Goal: Task Accomplishment & Management: Manage account settings

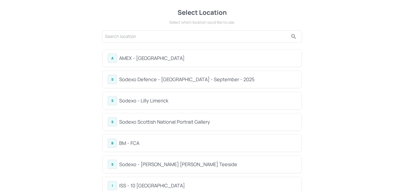
click at [163, 142] on div "BM - FCA" at bounding box center [207, 143] width 177 height 7
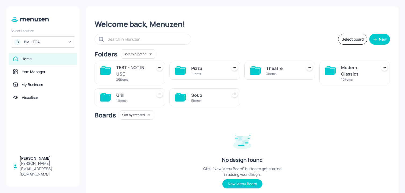
click at [194, 51] on div "Folders Sort by created id ​" at bounding box center [243, 53] width 296 height 9
click at [185, 104] on div "Soup 5 items" at bounding box center [205, 97] width 71 height 18
click at [202, 82] on div "Pizza 1 items" at bounding box center [202, 71] width 75 height 27
click at [200, 95] on div "Soup" at bounding box center [208, 95] width 34 height 6
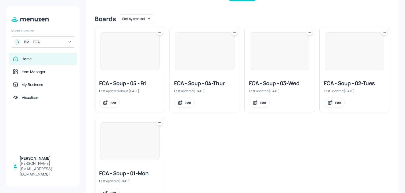
scroll to position [143, 0]
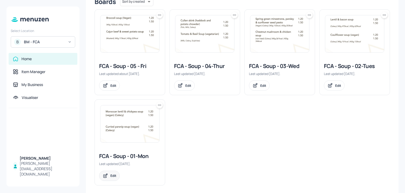
click at [103, 177] on icon at bounding box center [106, 175] width 6 height 5
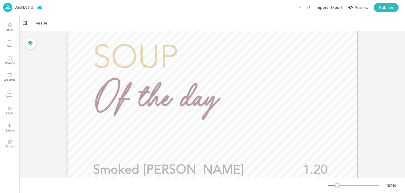
scroll to position [126, 0]
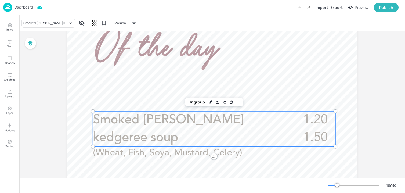
click at [125, 116] on span "Smoked [PERSON_NAME] kedgeree soup" at bounding box center [168, 129] width 151 height 30
click at [209, 100] on icon "Edit Item" at bounding box center [210, 102] width 5 height 4
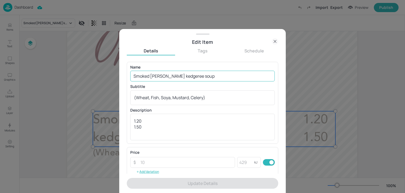
click at [194, 79] on input "Smoked [PERSON_NAME] kedgeree soup" at bounding box center [202, 76] width 145 height 11
paste input "weet potato, orange and chipotle (Vegan)"
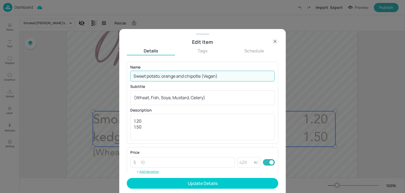
drag, startPoint x: 202, startPoint y: 77, endPoint x: 243, endPoint y: 77, distance: 40.3
click at [243, 77] on input "Sweet potato, orange and chipotle (Vegan)" at bounding box center [202, 76] width 145 height 11
type input "Sweet potato, orange and chipotle"
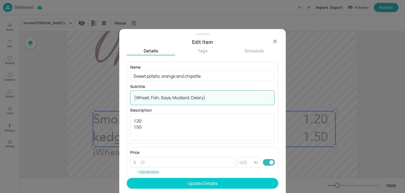
click at [213, 100] on textarea "(Wheat, Fish, Soya, Mustard, Celery)" at bounding box center [202, 98] width 137 height 6
paste textarea "Vegan"
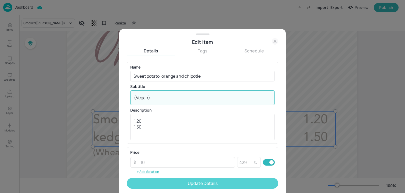
type textarea "(Vegan)"
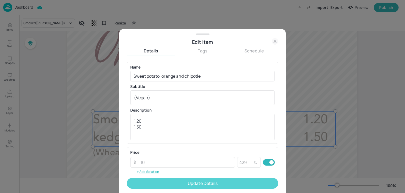
click at [174, 181] on button "Update Details" at bounding box center [203, 183] width 152 height 11
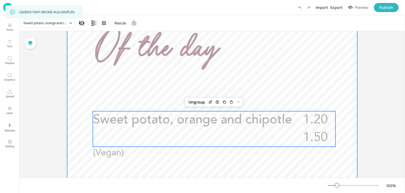
click at [96, 97] on div at bounding box center [212, 181] width 290 height 516
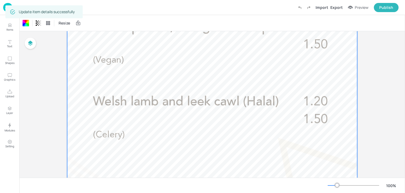
scroll to position [261, 0]
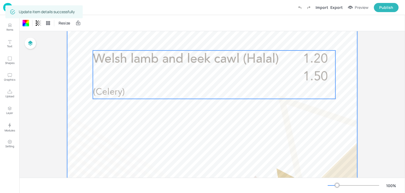
click at [107, 77] on div "Welsh lamb and leek cawl (Halal) 1.20 1.50 (Celery)" at bounding box center [214, 75] width 243 height 48
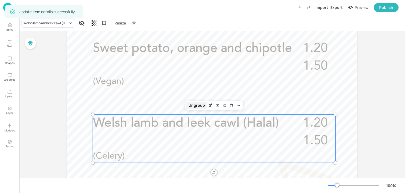
scroll to position [167, 0]
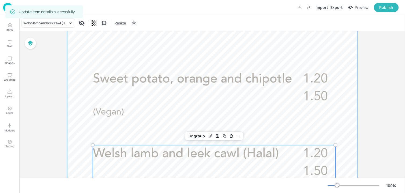
click at [147, 74] on span "Sweet potato, orange and chipotle" at bounding box center [192, 79] width 199 height 13
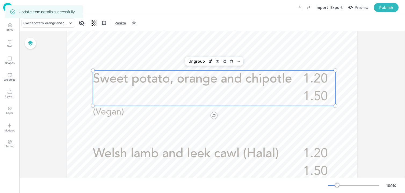
click at [125, 113] on p "(Vegan)" at bounding box center [195, 112] width 204 height 13
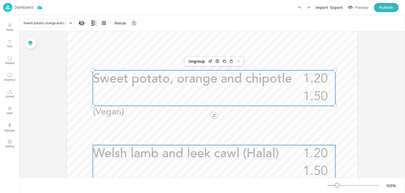
click at [173, 162] on p "Welsh lamb and leek cawl (Halal)" at bounding box center [193, 154] width 201 height 18
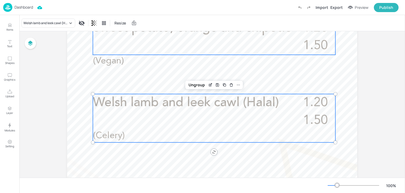
scroll to position [220, 0]
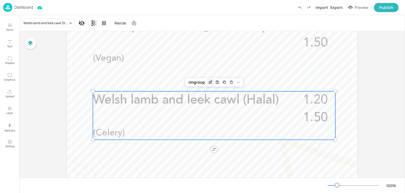
click at [211, 82] on icon "Edit Item" at bounding box center [210, 82] width 5 height 4
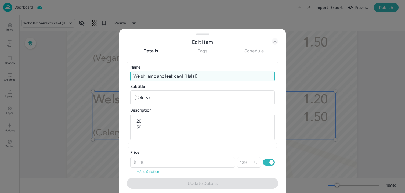
click at [197, 79] on input "Welsh lamb and leek cawl (Halal)" at bounding box center [202, 76] width 145 height 11
paste input "Celeriac & vegetable (Vegan)(Soya, Celery)"
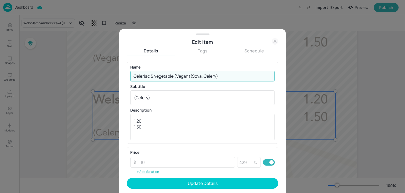
drag, startPoint x: 192, startPoint y: 77, endPoint x: 252, endPoint y: 77, distance: 60.5
click at [252, 77] on input "Celeriac & vegetable (Vegan)(Soya, Celery)" at bounding box center [202, 76] width 145 height 11
type input "Celeriac & vegetable (Vegan)"
click at [204, 97] on textarea "(Celery)" at bounding box center [202, 98] width 137 height 6
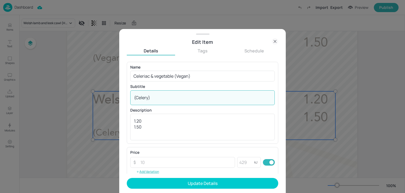
click at [204, 97] on textarea "(Celery)" at bounding box center [202, 98] width 137 height 6
click at [145, 99] on textarea "(Celery)" at bounding box center [202, 98] width 137 height 6
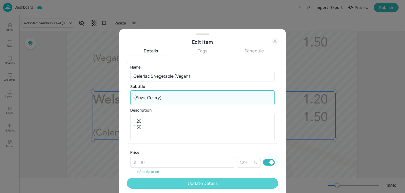
type textarea "(Soya, Celery)"
click at [155, 183] on button "Update Details" at bounding box center [203, 183] width 152 height 11
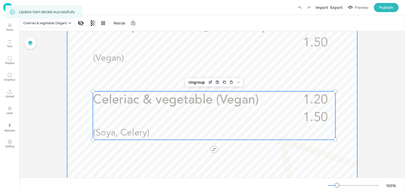
click at [79, 85] on div at bounding box center [212, 86] width 290 height 516
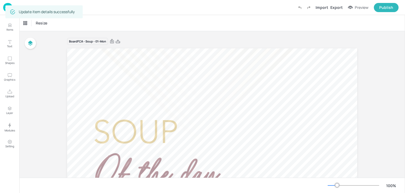
click at [5, 7] on div "Update item details successfully" at bounding box center [43, 11] width 77 height 13
click at [4, 7] on img at bounding box center [7, 7] width 9 height 9
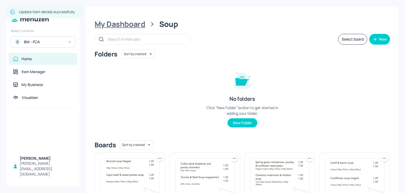
click at [127, 24] on div "My Dashboard" at bounding box center [120, 24] width 51 height 10
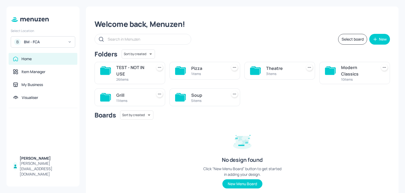
click at [365, 70] on div "Modern Classics" at bounding box center [358, 70] width 34 height 13
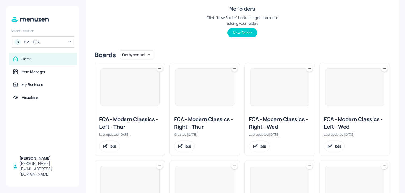
scroll to position [123, 0]
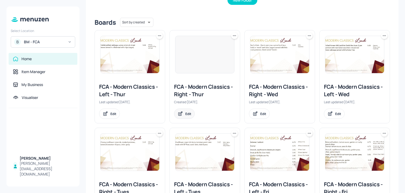
click at [183, 115] on icon at bounding box center [181, 113] width 6 height 5
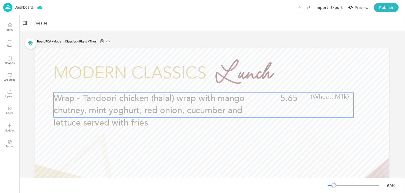
click at [191, 109] on span "Wrap - Tandoori chicken (halal) wrap with mango chutney, mint yoghurt, red onio…" at bounding box center [149, 110] width 191 height 33
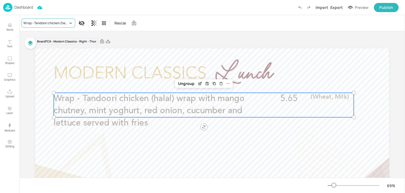
click at [54, 25] on div "Wrap - Tandoori chicken (halal) wrap with mango chutney, mint yoghurt, red onio…" at bounding box center [45, 23] width 45 height 5
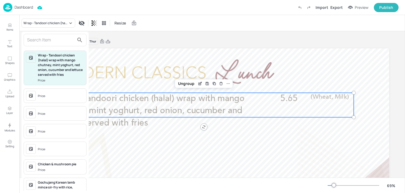
click at [26, 8] on div at bounding box center [202, 96] width 405 height 193
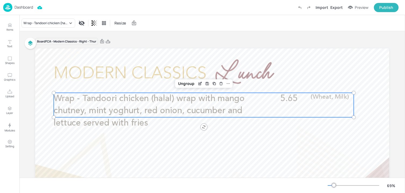
click at [23, 8] on div "Wrap - Tandoori chicken (halal) wrap with mango chutney, mint yoghurt, red onio…" at bounding box center [202, 97] width 405 height 191
click at [23, 8] on p "Dashboard" at bounding box center [24, 7] width 19 height 4
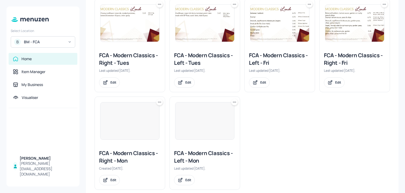
scroll to position [249, 0]
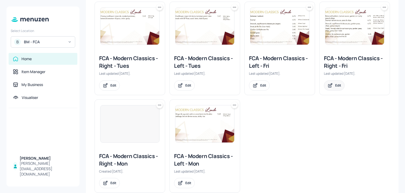
click at [339, 87] on div "Edit" at bounding box center [339, 85] width 6 height 5
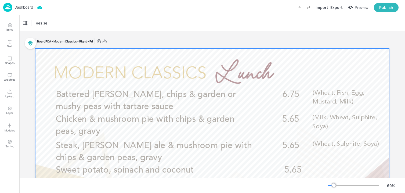
click at [257, 73] on div at bounding box center [212, 147] width 354 height 199
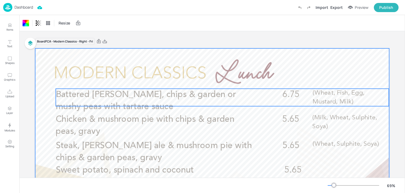
click at [189, 106] on p "Battered [PERSON_NAME], chips & garden or mushy peas with tartare sauce" at bounding box center [156, 101] width 201 height 24
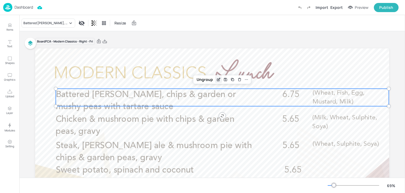
click at [218, 80] on icon "Edit Item" at bounding box center [219, 79] width 2 height 2
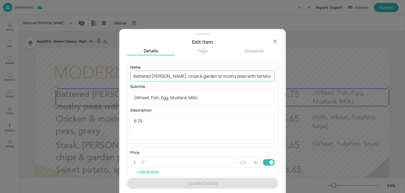
click at [184, 78] on input "Battered [PERSON_NAME], chips & garden or mushy peas with tartare sauce" at bounding box center [202, 76] width 145 height 11
paste input "served with tartare sauce (Wheat, Fish, Egg, Mustard, Milk) £6.75"
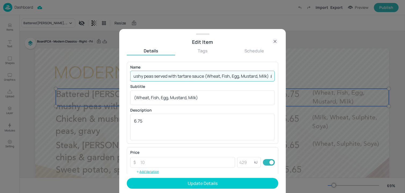
drag, startPoint x: 253, startPoint y: 77, endPoint x: 285, endPoint y: 77, distance: 31.5
click at [285, 77] on div "Edit Item Details Tags Schedule Name Battered [PERSON_NAME], chips & garden or …" at bounding box center [202, 111] width 167 height 164
drag, startPoint x: 207, startPoint y: 75, endPoint x: 341, endPoint y: 80, distance: 134.0
click at [341, 80] on div "Edit Item Details Tags Schedule Name Battered [PERSON_NAME], chips & garden or …" at bounding box center [202, 96] width 405 height 193
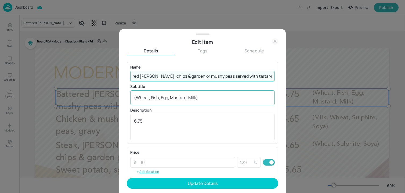
scroll to position [0, 0]
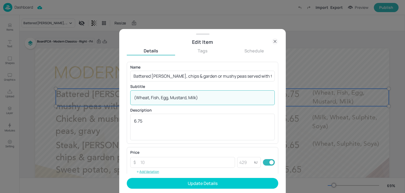
click at [190, 99] on textarea "(Wheat, Fish, Egg, Mustard, Milk)" at bounding box center [202, 98] width 137 height 6
click at [240, 77] on input "Battered [PERSON_NAME], chips & garden or mushy peas served with tartare sauce" at bounding box center [202, 76] width 145 height 11
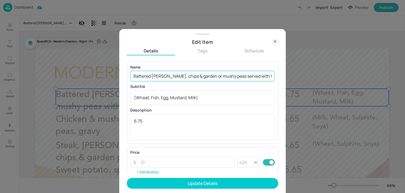
click at [240, 77] on input "Battered [PERSON_NAME], chips & garden or mushy peas served with tartare sauce" at bounding box center [202, 76] width 145 height 11
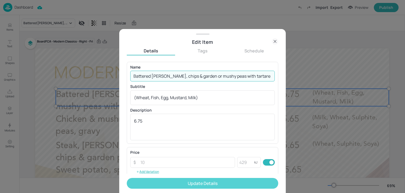
type input "Battered [PERSON_NAME], chips & garden or mushy peas with tartare sauce"
click at [177, 182] on button "Update Details" at bounding box center [203, 183] width 152 height 11
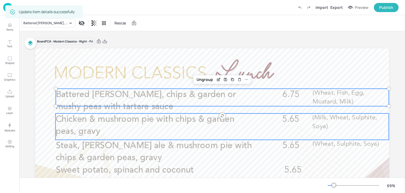
click at [109, 120] on span "Chicken & mushroom pie with chips & garden peas, gravy" at bounding box center [145, 125] width 179 height 21
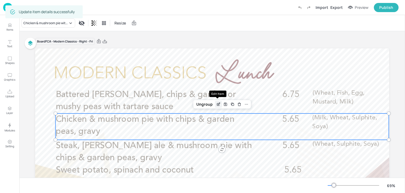
click at [218, 108] on div "Edit Item" at bounding box center [218, 104] width 7 height 7
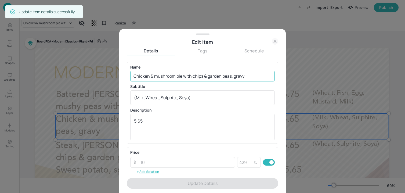
click at [255, 76] on input "Chicken & mushroom pie with chips & garden peas, gravy" at bounding box center [202, 76] width 145 height 11
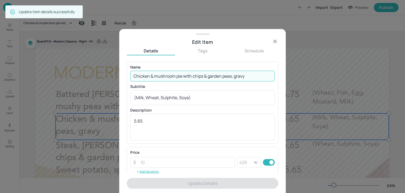
click at [255, 76] on input "Chicken & mushroom pie with chips & garden peas, gravy" at bounding box center [202, 76] width 145 height 11
paste input "and mushroom pie with chips & garden peas, gravy (Milk, Wheat, Sulphite, Soya) …"
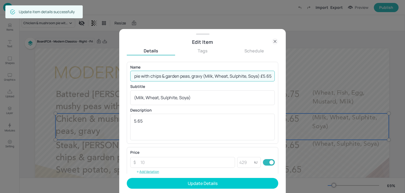
drag, startPoint x: 252, startPoint y: 76, endPoint x: 238, endPoint y: 76, distance: 13.7
click at [238, 76] on input "Chicken and mushroom pie with chips & garden peas, gravy (Milk, Wheat, Sulphite…" at bounding box center [202, 76] width 145 height 11
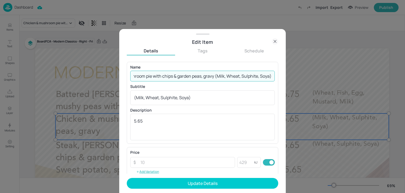
scroll to position [0, 55]
drag, startPoint x: 251, startPoint y: 75, endPoint x: 196, endPoint y: 75, distance: 55.1
click at [196, 75] on input "Chicken and mushroom pie with chips & garden peas, gravy (Milk, Wheat, Sulphite…" at bounding box center [202, 76] width 145 height 11
type input "Chicken and mushroom pie with chips & garden peas, gravy"
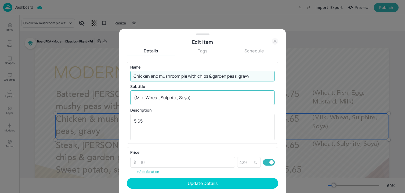
click at [190, 97] on textarea "(Milk, Wheat, Sulphite, Soya)" at bounding box center [202, 98] width 137 height 6
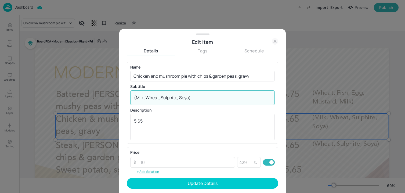
click at [190, 97] on textarea "(Milk, Wheat, Sulphite, Soya)" at bounding box center [202, 98] width 137 height 6
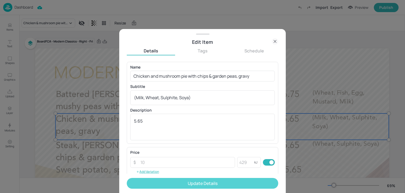
click at [181, 182] on button "Update Details" at bounding box center [203, 183] width 152 height 11
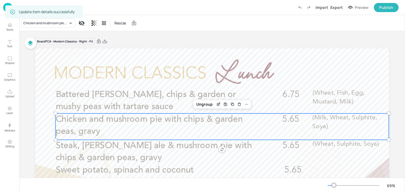
scroll to position [35, 0]
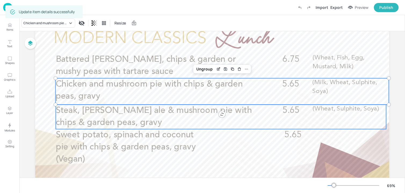
click at [169, 110] on span "Steak, [PERSON_NAME] ale & mushroom pie with chips & garden peas, gravy" at bounding box center [154, 116] width 196 height 21
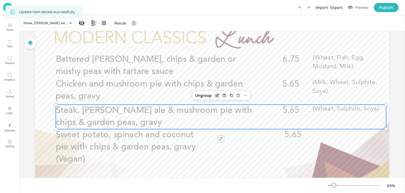
click at [217, 93] on icon "Edit Item" at bounding box center [217, 95] width 5 height 4
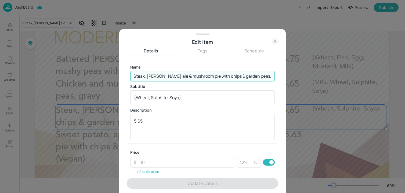
click at [175, 78] on input "Steak, [PERSON_NAME] ale & mushroom pie with chips & garden peas, gravy" at bounding box center [202, 76] width 145 height 11
paste input "and mushroom pie with chips & garden peas, gravy (Wheat, Sulphite, Soya) £5.65"
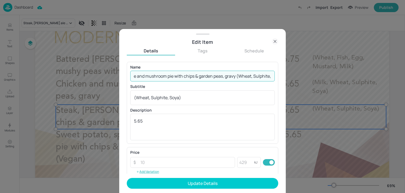
scroll to position [0, 49]
drag, startPoint x: 223, startPoint y: 79, endPoint x: 326, endPoint y: 80, distance: 102.5
click at [326, 80] on div "Edit Item Details Tags Schedule Name Steak, [PERSON_NAME] ale and mushroom pie …" at bounding box center [202, 96] width 405 height 193
type input "Steak, [PERSON_NAME] ale and mushroom pie with chips & garden peas, gravy"
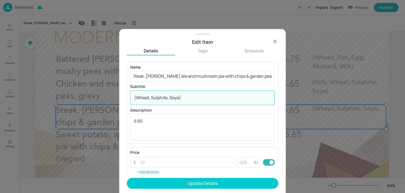
scroll to position [0, 0]
click at [245, 97] on textarea "(Wheat, Sulphite, Soya)" at bounding box center [202, 98] width 137 height 6
paste textarea
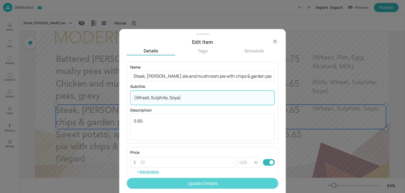
type textarea "(Wheat, Sulphite, Soya)"
click at [172, 183] on button "Update Details" at bounding box center [203, 183] width 152 height 11
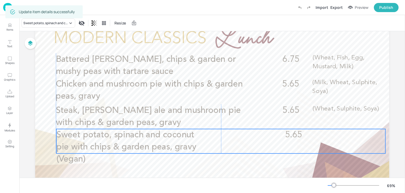
click at [120, 153] on p "Sweet potato, spinach and coconut pie with chips & garden peas, gravy (Vegan)" at bounding box center [132, 147] width 152 height 37
click at [215, 116] on div "Edit Item" at bounding box center [217, 119] width 7 height 7
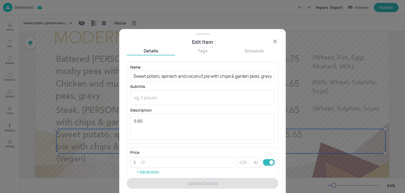
click at [194, 82] on div "Name Sweet potato, spinach and coconut pie with chips & garden peas, gravy (Veg…" at bounding box center [202, 102] width 145 height 75
click at [193, 79] on input "Sweet potato, spinach and coconut pie with chips & garden peas, gravy (Vegan)" at bounding box center [202, 76] width 145 height 11
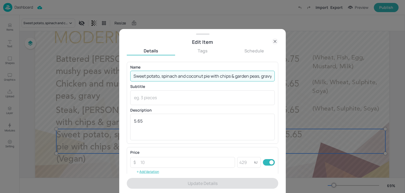
click at [193, 79] on input "Sweet potato, spinach and coconut pie with chips & garden peas, gravy (Vegan)" at bounding box center [202, 76] width 145 height 11
paste input "Broccoli, cauliflower & cheese (Vegan) (Wheat, Sulphite, Soya) £5.65"
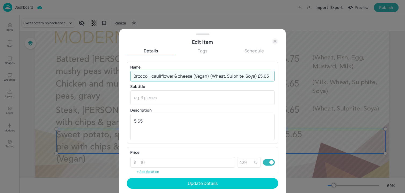
drag, startPoint x: 211, startPoint y: 76, endPoint x: 258, endPoint y: 79, distance: 47.6
click at [258, 79] on input "Broccoli, cauliflower & cheese (Vegan) (Wheat, Sulphite, Soya) £5.65" at bounding box center [202, 76] width 145 height 11
drag, startPoint x: 236, startPoint y: 76, endPoint x: 210, endPoint y: 76, distance: 25.8
click at [210, 76] on input "Broccoli, cauliflower & cheese (Vegan) £5.65" at bounding box center [202, 76] width 145 height 11
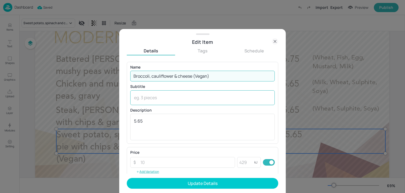
type input "Broccoli, cauliflower & cheese (Vegan)"
click at [169, 100] on textarea at bounding box center [202, 98] width 137 height 6
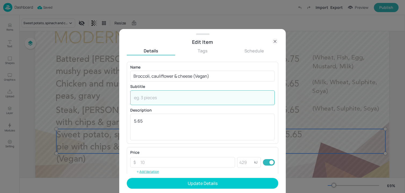
paste textarea "(Wheat, Sulphite, Soya)"
type textarea "(Wheat, Sulphite, Soya)"
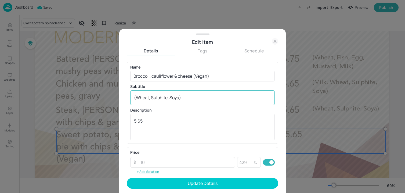
click at [134, 95] on div "(Wheat, Sulphite, Soya) x ​" at bounding box center [202, 97] width 145 height 15
click at [133, 98] on div "(Wheat, Sulphite, Soya) x ​" at bounding box center [202, 97] width 145 height 15
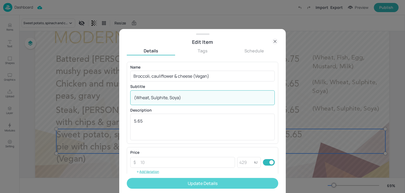
click at [153, 186] on button "Update Details" at bounding box center [203, 183] width 152 height 11
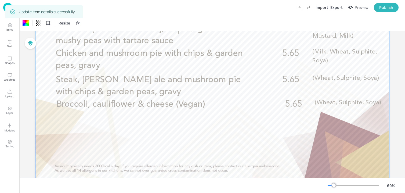
scroll to position [83, 0]
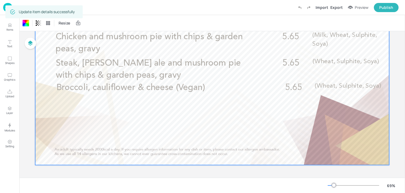
click at [5, 10] on div "Update item details successfully" at bounding box center [43, 11] width 77 height 13
click at [5, 10] on img at bounding box center [7, 7] width 9 height 9
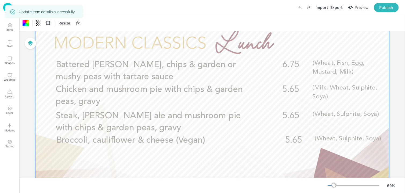
scroll to position [0, 0]
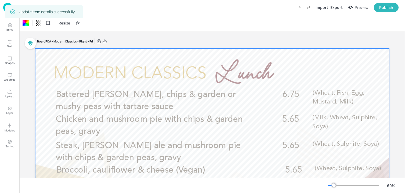
click at [3, 9] on img at bounding box center [7, 7] width 9 height 9
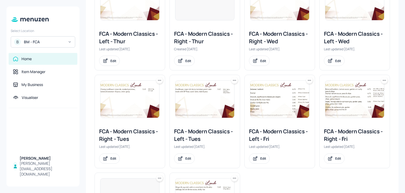
scroll to position [203, 0]
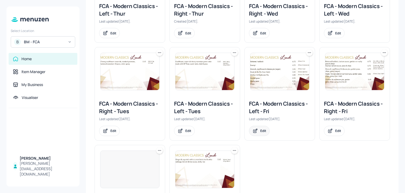
click at [264, 131] on div "Edit" at bounding box center [264, 131] width 6 height 5
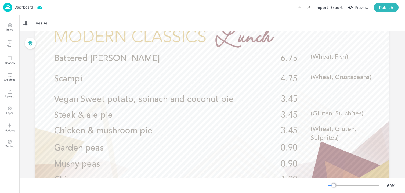
scroll to position [43, 0]
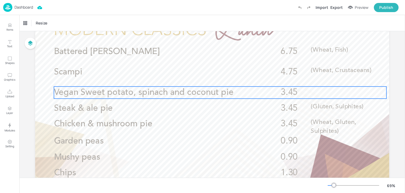
click at [258, 118] on div "Steak & ale pie 3.45 (Gluten, Sulphites)" at bounding box center [213, 110] width 318 height 17
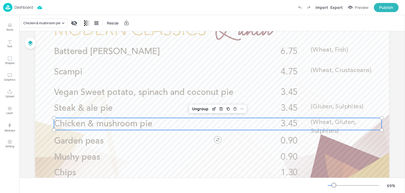
click at [195, 126] on p "Chicken & mushroom pie" at bounding box center [154, 124] width 201 height 12
click at [214, 107] on icon "Edit Item" at bounding box center [214, 109] width 5 height 4
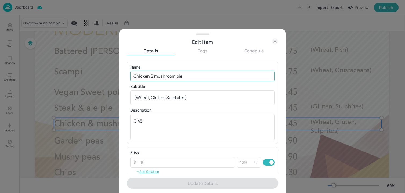
click at [166, 78] on input "Chicken & mushroom pie" at bounding box center [202, 76] width 145 height 11
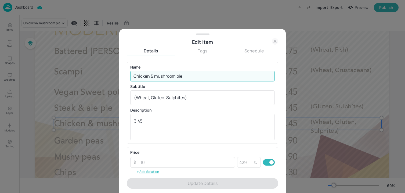
click at [166, 78] on input "Chicken & mushroom pie" at bounding box center [202, 76] width 145 height 11
paste input "Chicken and mushroom Pie (Gluten, Milk, Sulphites) £3.45"
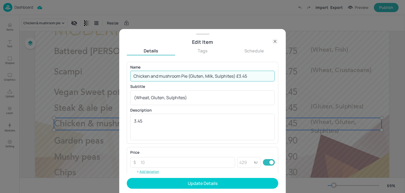
drag, startPoint x: 188, startPoint y: 77, endPoint x: 237, endPoint y: 77, distance: 48.7
click at [237, 77] on input "Chicken and mushroom Pie (Gluten, Milk, Sulphites) £3.45" at bounding box center [202, 76] width 145 height 11
drag, startPoint x: 200, startPoint y: 76, endPoint x: 188, endPoint y: 76, distance: 11.6
click at [188, 76] on input "Chicken and mushroom Pie £3.45" at bounding box center [202, 76] width 145 height 11
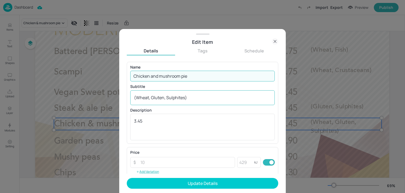
type input "Chicken and mushroom pie"
click at [180, 98] on textarea "(Wheat, Gluten, Sulphites)" at bounding box center [202, 98] width 137 height 6
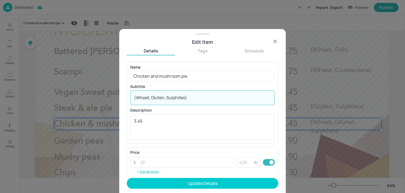
click at [180, 98] on textarea "(Wheat, Gluten, Sulphites)" at bounding box center [202, 98] width 137 height 6
paste textarea "Gluten, Milk, Sulphites)"
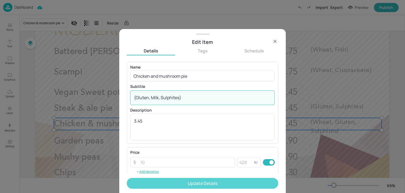
type textarea "(Gluten, Milk, Sulphites)"
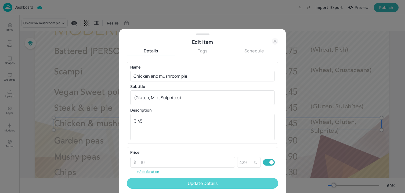
click at [163, 183] on button "Update Details" at bounding box center [203, 183] width 152 height 11
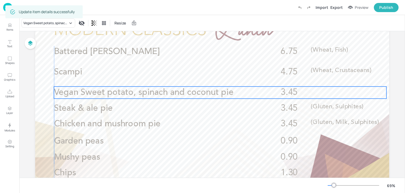
click at [168, 92] on span "Vegan Sweet potato, spinach and coconut pie" at bounding box center [144, 92] width 180 height 9
click at [216, 78] on icon "Edit Item" at bounding box center [217, 77] width 2 height 2
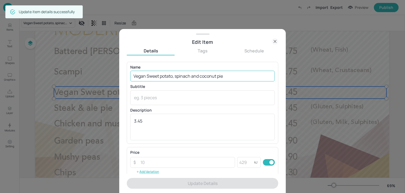
click at [175, 71] on input "Vegan Sweet potato, spinach and coconut pie" at bounding box center [202, 76] width 145 height 11
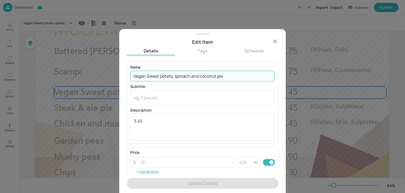
click at [175, 71] on input "Vegan Sweet potato, spinach and coconut pie" at bounding box center [202, 76] width 145 height 11
paste input "Broccoli, cauliflower & cheese (Vegan) (Wheat, Sulphite, Soya) £5.65"
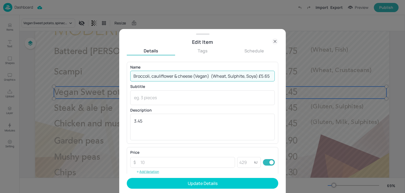
click at [211, 77] on input "Broccoli, cauliflower & cheese (Vegan) (Wheat, Sulphite, Soya) £5.65" at bounding box center [202, 76] width 145 height 11
drag, startPoint x: 210, startPoint y: 77, endPoint x: 257, endPoint y: 79, distance: 47.4
click at [257, 79] on input "Broccoli, cauliflower & cheese (Vegan) (Wheat, Sulphite, Soya) £5.65" at bounding box center [202, 76] width 145 height 11
drag, startPoint x: 219, startPoint y: 79, endPoint x: 209, endPoint y: 77, distance: 9.8
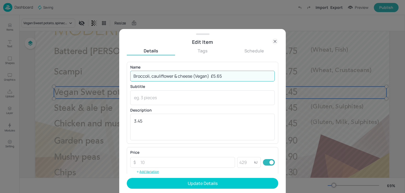
click at [209, 77] on input "Broccoli, cauliflower & cheese (Vegan) £5.65" at bounding box center [202, 76] width 145 height 11
type input "Broccoli, cauliflower & cheese (Vegan)"
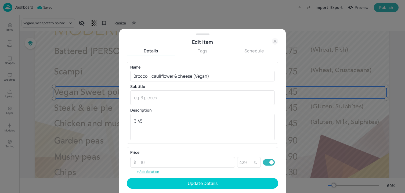
click at [204, 105] on div "Name Broccoli, cauliflower & cheese (Vegan) ​ Subtitle x ​ Description 3.45 x ​" at bounding box center [202, 102] width 145 height 75
click at [202, 104] on div "x ​" at bounding box center [202, 97] width 145 height 15
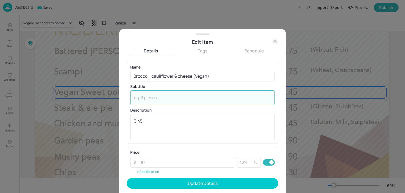
paste textarea "(Wheat, Sulphite, Soya)"
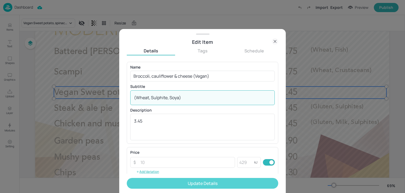
type textarea "(Wheat, Sulphite, Soya)"
click at [170, 184] on button "Update Details" at bounding box center [203, 183] width 152 height 11
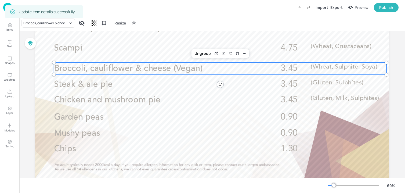
scroll to position [71, 0]
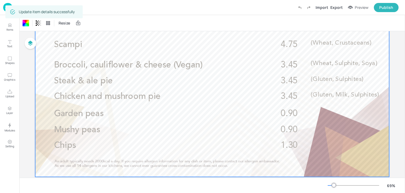
click at [340, 162] on div at bounding box center [212, 77] width 354 height 199
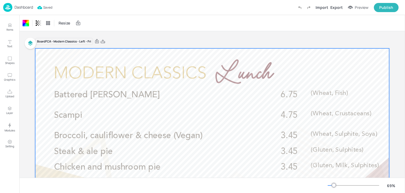
click at [27, 9] on p "Dashboard" at bounding box center [24, 7] width 19 height 4
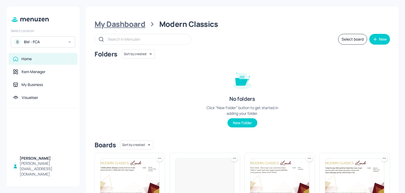
click at [122, 23] on div "My Dashboard" at bounding box center [120, 24] width 51 height 10
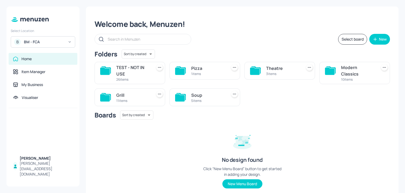
click at [282, 72] on div "3 items" at bounding box center [283, 74] width 34 height 5
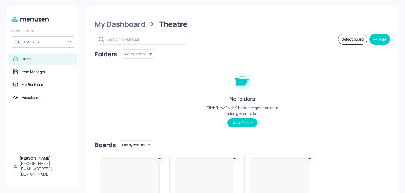
scroll to position [66, 0]
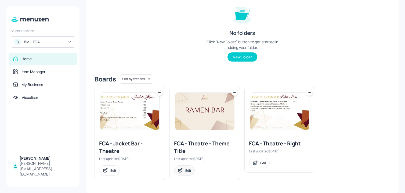
click at [187, 173] on div "Edit" at bounding box center [184, 170] width 21 height 10
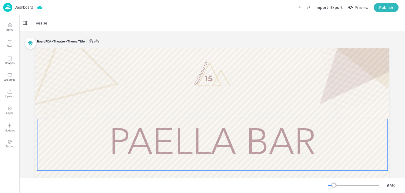
click at [195, 141] on span "Paella Bar" at bounding box center [212, 144] width 207 height 37
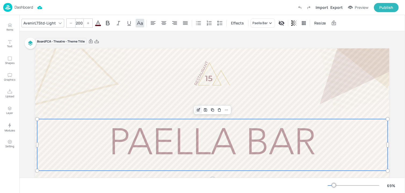
click at [197, 110] on icon "Edit Item" at bounding box center [199, 110] width 5 height 4
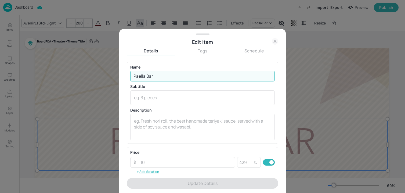
click at [155, 77] on input "Paella Bar" at bounding box center [202, 76] width 145 height 11
paste input "DUMPLING DAY!"
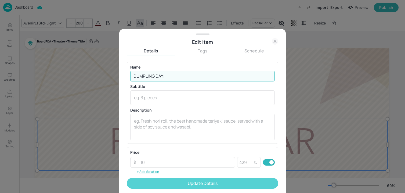
type input "DUMPLING DAY!"
click at [209, 184] on button "Update Details" at bounding box center [203, 183] width 152 height 11
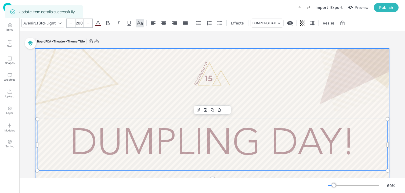
click at [73, 104] on div at bounding box center [212, 147] width 354 height 199
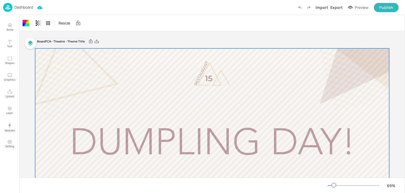
click at [25, 6] on p "Dashboard" at bounding box center [24, 7] width 19 height 4
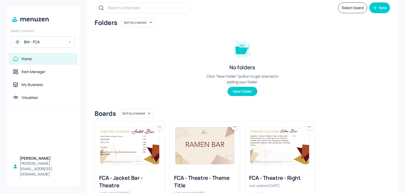
scroll to position [66, 0]
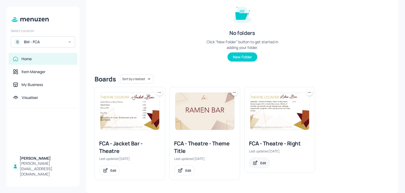
click at [257, 166] on div "Edit" at bounding box center [259, 163] width 21 height 10
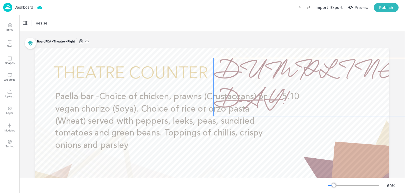
click at [319, 76] on span "DUMPLING DAY!" at bounding box center [308, 87] width 188 height 64
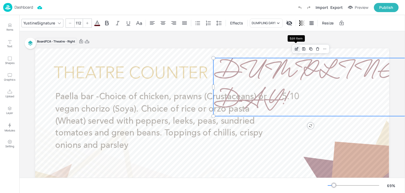
click at [297, 46] on div "Edit Item" at bounding box center [297, 48] width 7 height 7
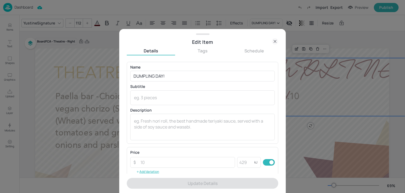
click at [276, 40] on icon at bounding box center [275, 41] width 2 height 2
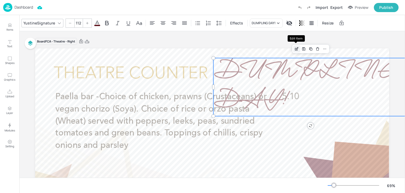
click at [296, 49] on icon "Edit Item" at bounding box center [297, 48] width 2 height 2
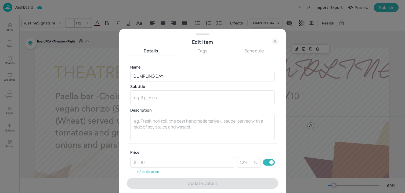
click at [281, 41] on div "Edit Item" at bounding box center [202, 42] width 167 height 8
click at [279, 40] on div "Edit Item" at bounding box center [202, 42] width 167 height 8
click at [275, 41] on icon at bounding box center [275, 41] width 2 height 2
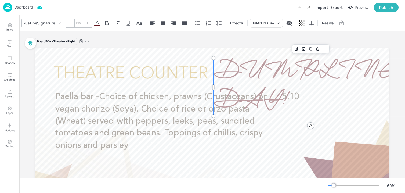
click at [264, 47] on div "Board FCA - Theatre - Right Paella bar -Choice of chicken, prawns (Crustaceans)…" at bounding box center [212, 149] width 354 height 223
click at [73, 23] on div at bounding box center [70, 23] width 9 height 9
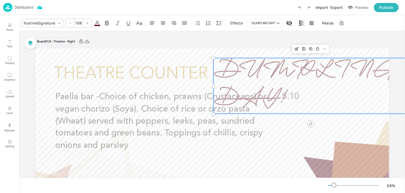
click at [73, 23] on div at bounding box center [70, 23] width 9 height 9
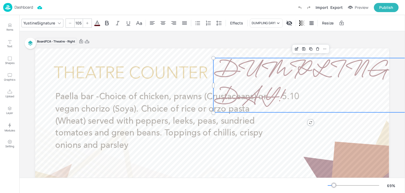
click at [73, 23] on div at bounding box center [70, 23] width 9 height 9
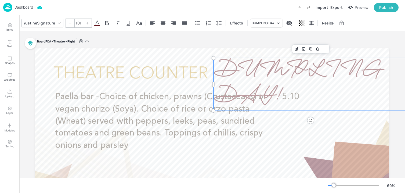
click at [73, 23] on div at bounding box center [70, 23] width 9 height 9
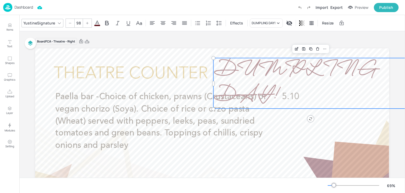
click at [73, 23] on div at bounding box center [70, 23] width 9 height 9
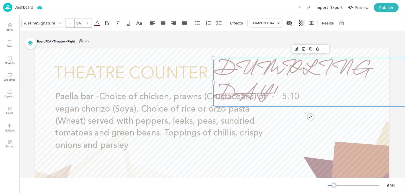
click at [73, 23] on div at bounding box center [70, 23] width 9 height 9
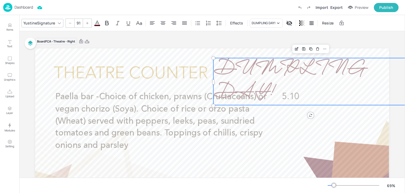
click at [73, 23] on div at bounding box center [70, 23] width 9 height 9
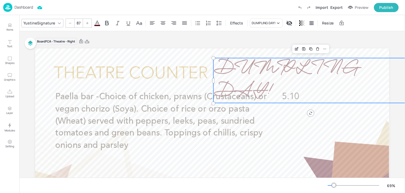
click at [73, 23] on div at bounding box center [70, 23] width 9 height 9
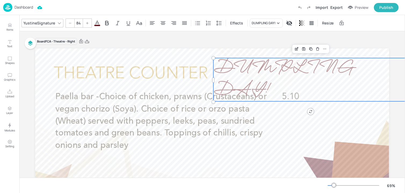
click at [73, 23] on div at bounding box center [70, 23] width 9 height 9
drag, startPoint x: 400, startPoint y: 82, endPoint x: 376, endPoint y: 82, distance: 23.1
click at [376, 82] on div "Paella bar -Choice of chicken, prawns (Crustaceans) or vegan chorizo (Soya). Ch…" at bounding box center [212, 147] width 354 height 199
click at [69, 24] on icon at bounding box center [70, 23] width 3 height 3
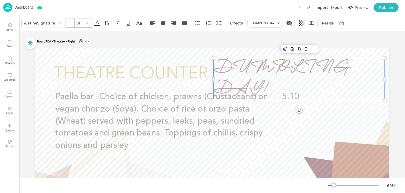
click at [69, 24] on icon at bounding box center [70, 23] width 3 height 3
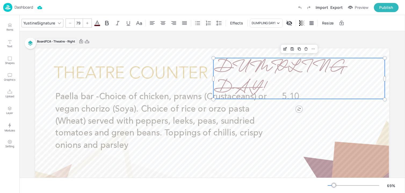
click at [69, 24] on icon at bounding box center [70, 23] width 3 height 3
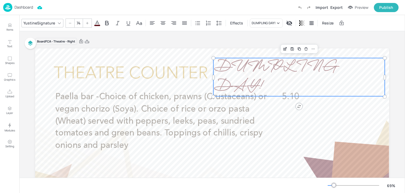
click at [69, 24] on icon at bounding box center [70, 23] width 3 height 3
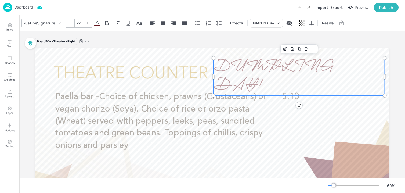
click at [69, 24] on icon at bounding box center [70, 23] width 3 height 3
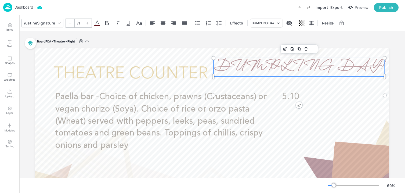
click at [69, 24] on icon at bounding box center [70, 23] width 3 height 3
type input "69"
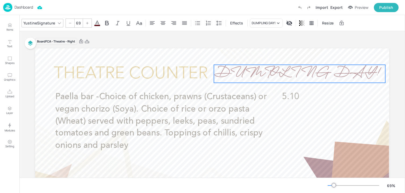
drag, startPoint x: 259, startPoint y: 69, endPoint x: 260, endPoint y: 76, distance: 6.8
click at [260, 76] on span "DUMPLING DAY!" at bounding box center [297, 74] width 166 height 22
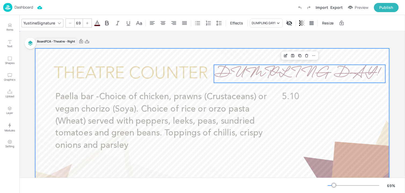
click at [238, 54] on div at bounding box center [212, 147] width 354 height 199
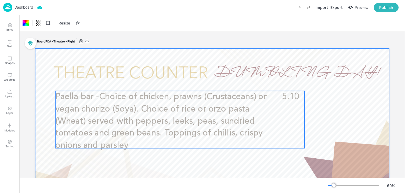
click at [179, 111] on span "Paella bar -Choice of chicken, prawns (Crustaceans) or vegan chorizo (Soya). Ch…" at bounding box center [161, 121] width 212 height 57
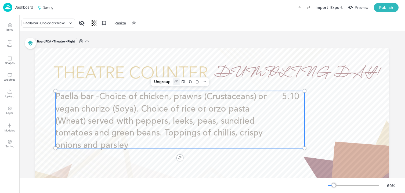
click at [174, 83] on icon "Edit Item" at bounding box center [176, 82] width 5 height 4
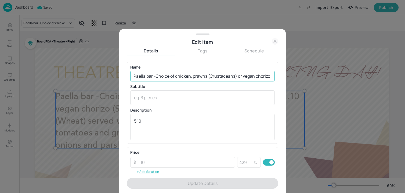
click at [177, 79] on input "Paella bar -Choice of chicken, prawns (Crustaceans) or vegan chorizo (Soya). Ch…" at bounding box center [202, 76] width 145 height 11
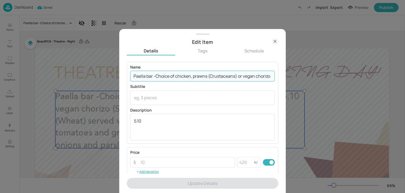
click at [177, 79] on input "Paella bar -Choice of chicken, prawns (Crustaceans) or vegan chorizo (Soya). Ch…" at bounding box center [202, 76] width 145 height 11
paste input "Duck or mushroom gyoza (Vegan) SESAME ramen - filled dumplings served with frag…"
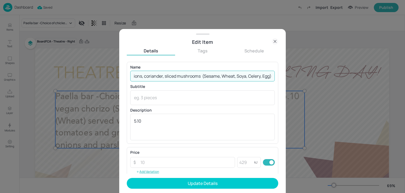
drag, startPoint x: 198, startPoint y: 77, endPoint x: 296, endPoint y: 80, distance: 97.9
click at [296, 80] on div "Edit Item Details Tags Schedule Name Duck or mushroom gyoza (Vegan) SESAME rame…" at bounding box center [202, 96] width 405 height 193
type input "Duck or mushroom gyoza (Vegan) SESAME ramen - filled dumplings served with frag…"
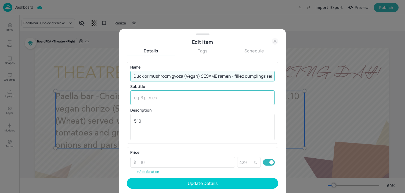
click at [180, 99] on textarea at bounding box center [202, 98] width 137 height 6
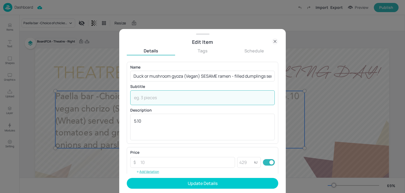
paste textarea "(Sesame, Wheat, Soya, Celery, Egg)"
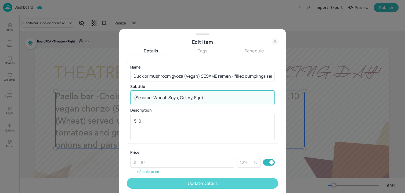
type textarea "(Sesame, Wheat, Soya, Celery, Egg)"
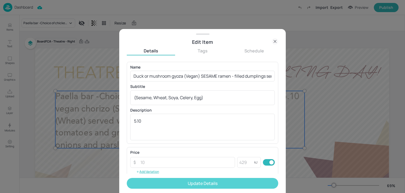
click at [151, 185] on button "Update Details" at bounding box center [203, 183] width 152 height 11
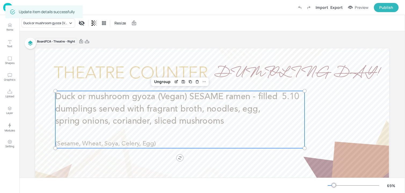
click at [151, 185] on div "69 %" at bounding box center [213, 185] width 378 height 9
click at [148, 177] on div at bounding box center [180, 171] width 250 height 57
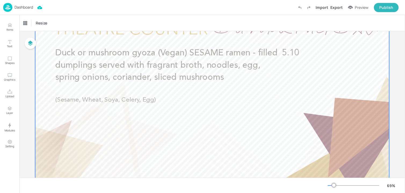
scroll to position [8, 0]
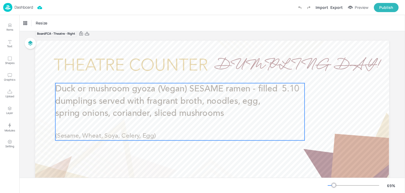
click at [188, 119] on p "Duck or mushroom gyoza (Vegan) SESAME ramen - filled dumplings served with frag…" at bounding box center [167, 101] width 225 height 37
click at [176, 74] on icon "Edit Item" at bounding box center [177, 73] width 2 height 2
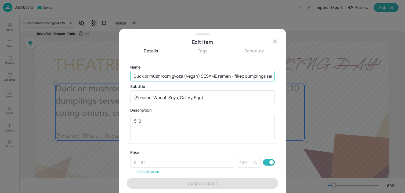
click at [225, 73] on input "Duck or mushroom gyoza (Vegan) SESAME ramen - filled dumplings served with frag…" at bounding box center [202, 76] width 145 height 11
click at [175, 69] on div "Name Duck or mushroom gyoza (Vegan) SESAME ramen - filled dumplings served with…" at bounding box center [202, 73] width 145 height 16
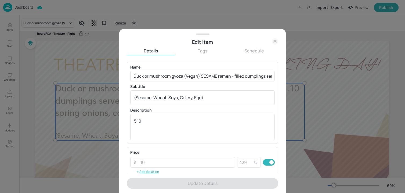
click at [276, 39] on icon at bounding box center [275, 41] width 6 height 6
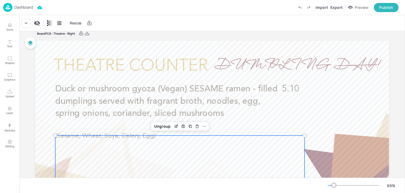
click at [237, 167] on div at bounding box center [180, 164] width 250 height 57
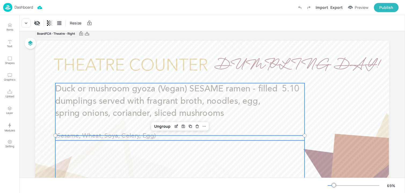
click at [244, 102] on span "Duck or mushroom gyoza (Vegan) SESAME ramen - filled dumplings served with frag…" at bounding box center [166, 101] width 223 height 33
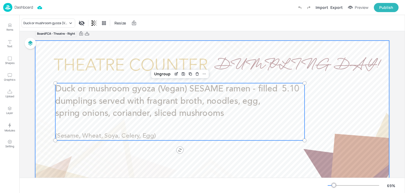
click at [341, 113] on div at bounding box center [212, 140] width 354 height 199
click at [271, 102] on p "Duck or mushroom gyoza (Vegan) SESAME ramen - filled dumplings served with frag…" at bounding box center [167, 101] width 225 height 37
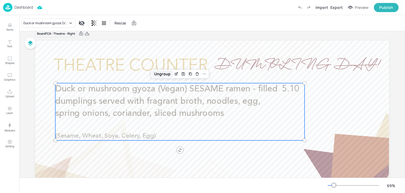
click at [162, 74] on div "Ungroup" at bounding box center [162, 73] width 21 height 7
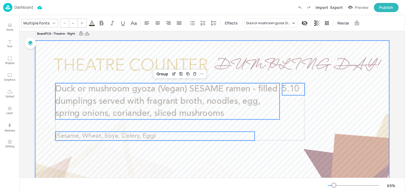
click at [326, 101] on div at bounding box center [212, 140] width 354 height 199
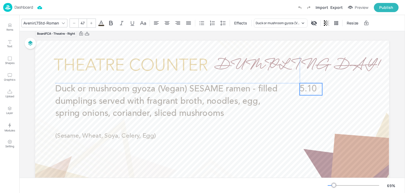
drag, startPoint x: 293, startPoint y: 88, endPoint x: 310, endPoint y: 88, distance: 16.9
click at [310, 88] on span "5.10" at bounding box center [308, 89] width 17 height 9
drag, startPoint x: 302, startPoint y: 90, endPoint x: 299, endPoint y: 91, distance: 3.1
click at [299, 91] on span "5.10" at bounding box center [305, 89] width 17 height 9
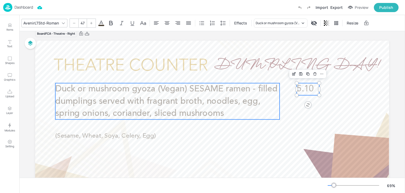
click at [240, 95] on p "Duck or mushroom gyoza (Vegan) SESAME ramen - filled dumplings served with frag…" at bounding box center [167, 101] width 225 height 37
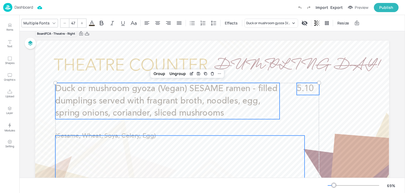
click at [136, 136] on div at bounding box center [180, 164] width 250 height 57
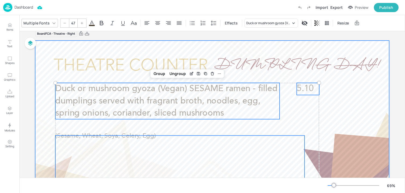
click at [134, 131] on div at bounding box center [212, 140] width 354 height 199
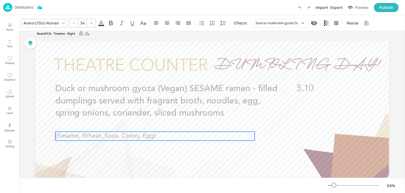
click at [134, 134] on span "(Sesame, Wheat, Soya, Celery, Egg)" at bounding box center [105, 136] width 101 height 6
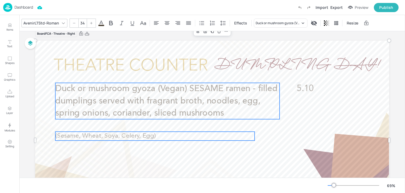
type input "--"
click at [180, 112] on span "Duck or mushroom gyoza (Vegan) SESAME ramen - filled dumplings served with frag…" at bounding box center [166, 101] width 223 height 33
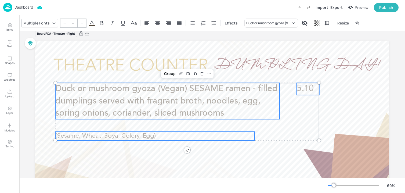
click at [311, 90] on span "5.10" at bounding box center [305, 89] width 17 height 9
click at [169, 74] on div "Group" at bounding box center [170, 73] width 16 height 7
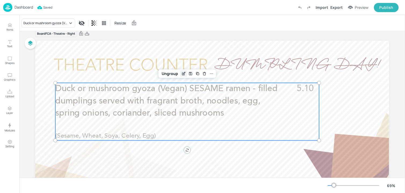
click at [182, 73] on icon "Edit Item" at bounding box center [183, 74] width 2 height 2
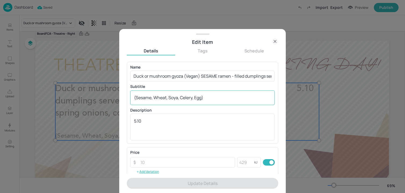
click at [135, 99] on textarea "(Sesame, Wheat, Soya, Celery, Egg)" at bounding box center [202, 98] width 137 height 6
click at [275, 40] on icon at bounding box center [275, 41] width 6 height 6
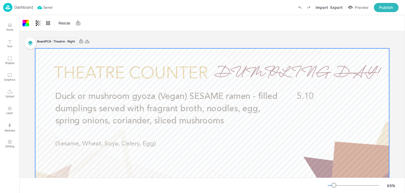
click at [334, 3] on div "Import Export Preview Publish" at bounding box center [348, 7] width 104 height 9
click at [334, 8] on div "Export" at bounding box center [337, 8] width 12 height 6
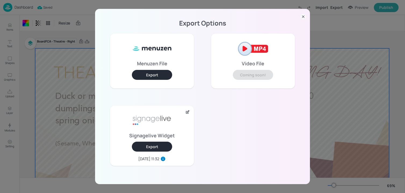
click at [143, 146] on button "Export" at bounding box center [152, 147] width 40 height 10
click at [90, 69] on div "Export Options Menuzen File Export Video File Coming soon! Signagelive Widget E…" at bounding box center [202, 96] width 405 height 193
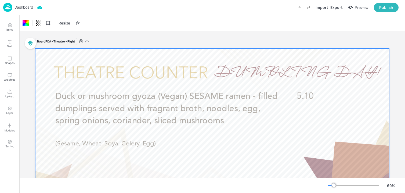
click at [34, 10] on div "Dashboard Import Export Preview Publish" at bounding box center [201, 7] width 396 height 15
click at [33, 9] on p "Dashboard" at bounding box center [24, 7] width 19 height 4
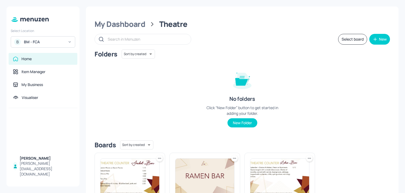
click at [323, 81] on div "Folders Sort by created id ​ No folders Click “New Folder” button to get starte…" at bounding box center [243, 92] width 296 height 87
click at [124, 27] on div "My Dashboard" at bounding box center [120, 24] width 51 height 10
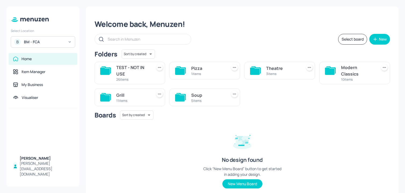
click at [151, 97] on div "Grill 11 items" at bounding box center [130, 97] width 71 height 18
click at [136, 96] on div "Grill" at bounding box center [133, 95] width 34 height 6
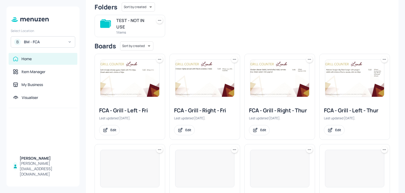
scroll to position [56, 0]
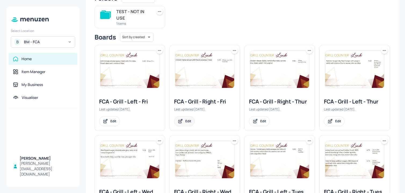
click at [181, 121] on icon at bounding box center [181, 121] width 6 height 5
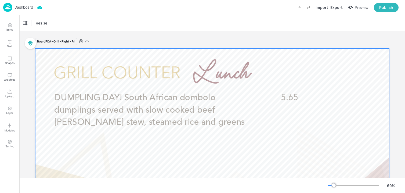
click at [147, 92] on p "DUMPLING DAY! South African dombolo dumplings served with slow cooked beef [PER…" at bounding box center [154, 110] width 201 height 37
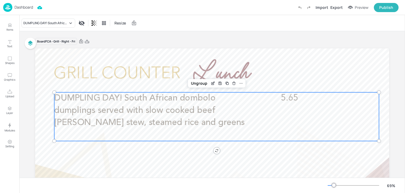
click at [147, 104] on p "DUMPLING DAY! South African dombolo dumplings served with slow cooked beef [PER…" at bounding box center [154, 110] width 201 height 37
click at [211, 84] on icon "Edit Item" at bounding box center [213, 83] width 5 height 4
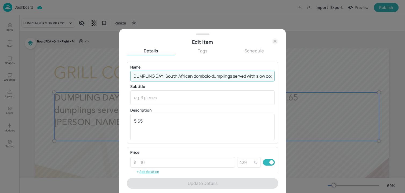
click at [192, 72] on input "DUMPLING DAY! South African dombolo dumplings served with slow cooked beef [PER…" at bounding box center [202, 76] width 145 height 11
paste input "(Halal) [PERSON_NAME] stew, steamed rice and greens (Wheat, Soya) £5.65"
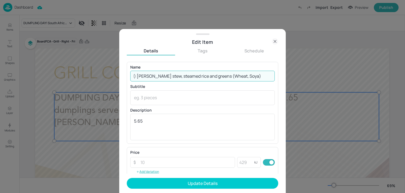
drag, startPoint x: 255, startPoint y: 74, endPoint x: 322, endPoint y: 74, distance: 66.4
click at [322, 74] on div "Edit Item Details Tags Schedule Name DUMPLING DAY! South African dombolo dumpli…" at bounding box center [202, 96] width 405 height 193
drag, startPoint x: 225, startPoint y: 77, endPoint x: 300, endPoint y: 77, distance: 75.3
click at [300, 77] on div "Edit Item Details Tags Schedule Name DUMPLING DAY! South African dombolo dumpli…" at bounding box center [202, 96] width 405 height 193
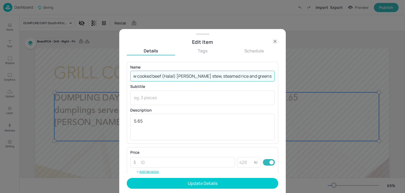
scroll to position [0, 108]
type input "DUMPLING DAY! South African dombolo dumplings served with slow cooked beef (Hal…"
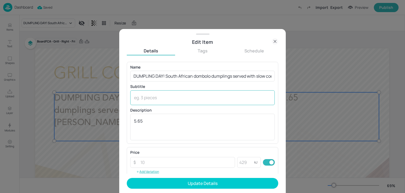
click at [182, 103] on div "x ​" at bounding box center [202, 97] width 145 height 15
paste textarea "(Wheat, Soya)"
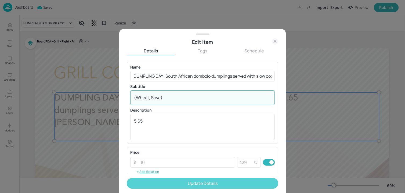
type textarea "(Wheat, Soya)"
click at [179, 184] on button "Update Details" at bounding box center [203, 183] width 152 height 11
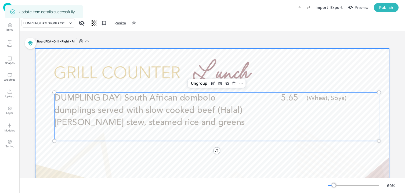
click at [188, 72] on div at bounding box center [212, 147] width 354 height 199
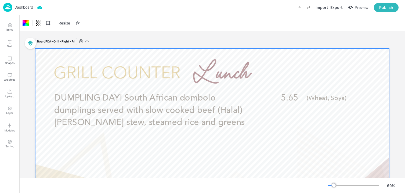
click at [3, 8] on img at bounding box center [7, 7] width 9 height 9
click at [163, 51] on div at bounding box center [212, 147] width 354 height 199
click at [7, 10] on img at bounding box center [7, 7] width 9 height 9
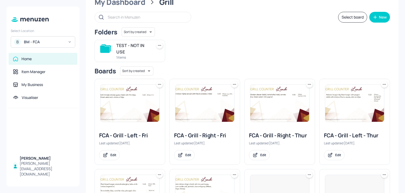
scroll to position [28, 0]
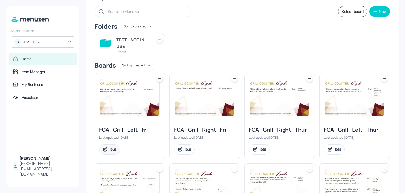
click at [109, 147] on div "Edit" at bounding box center [109, 149] width 21 height 10
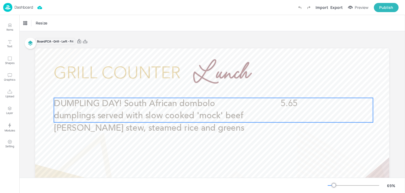
click at [219, 109] on p "DUMPLING DAY! South African dombolo dumplings served with slow cooked 'mock' be…" at bounding box center [154, 116] width 201 height 37
click at [209, 91] on div "Edit Item" at bounding box center [210, 88] width 7 height 7
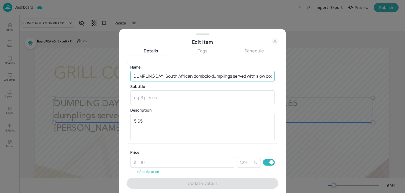
click at [193, 75] on input "DUMPLING DAY! South African dombolo dumplings served with slow cooked 'mock' be…" at bounding box center [202, 76] width 145 height 11
paste input "Vegan South African dombolo dumplings served with slow cooked 'mock' beef [PERS…"
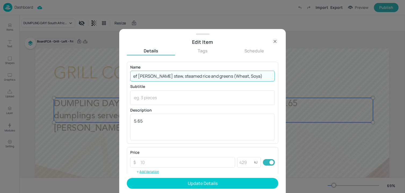
drag, startPoint x: 283, startPoint y: 77, endPoint x: 324, endPoint y: 77, distance: 40.3
click at [324, 77] on div "Edit Item Details Tags Schedule Name DUMPLING DAY! Vegan South African dombolo …" at bounding box center [202, 96] width 405 height 193
drag, startPoint x: 228, startPoint y: 77, endPoint x: 277, endPoint y: 80, distance: 48.8
click at [277, 80] on div "Name DUMPLING DAY! Vegan South African dombolo dumplings served with slow cooke…" at bounding box center [203, 118] width 152 height 112
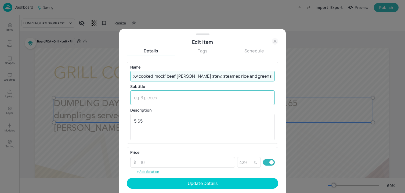
scroll to position [0, 120]
type input "DUMPLING DAY! Vegan South African dombolo dumplings served with slow cooked 'mo…"
click at [218, 101] on div "x ​" at bounding box center [202, 97] width 145 height 15
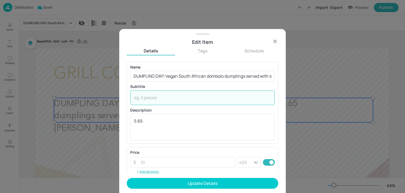
paste textarea "(Wheat, Soya)"
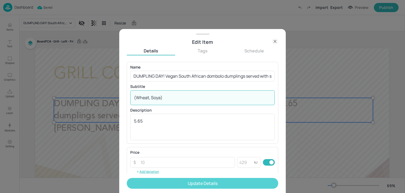
type textarea "(Wheat, Soya)"
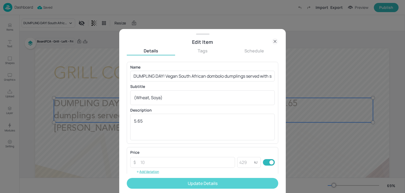
click at [181, 184] on button "Update Details" at bounding box center [203, 183] width 152 height 11
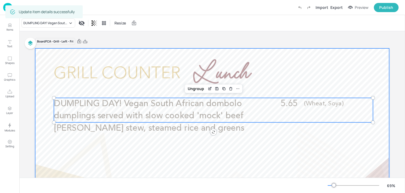
click at [188, 67] on div at bounding box center [212, 147] width 354 height 199
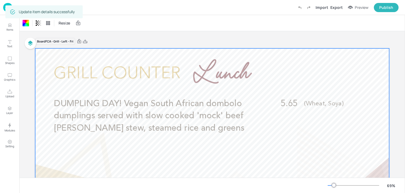
click at [195, 33] on div "Board FCA - Grill - Left - Fri DUMPLING DAY! Vegan South African dombolo dumpli…" at bounding box center [212, 146] width 354 height 230
click at [18, 9] on p "Dashboard" at bounding box center [24, 7] width 19 height 4
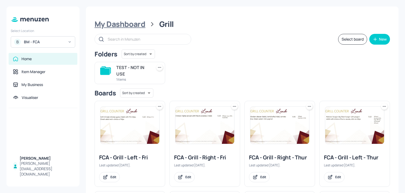
click at [128, 29] on div "My Dashboard" at bounding box center [120, 24] width 51 height 10
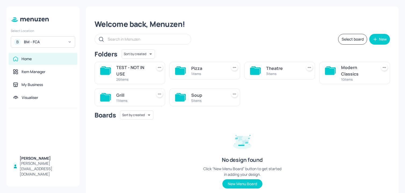
click at [261, 66] on div "Theatre 3 items" at bounding box center [280, 71] width 71 height 18
click at [269, 72] on div "3 items" at bounding box center [283, 74] width 34 height 5
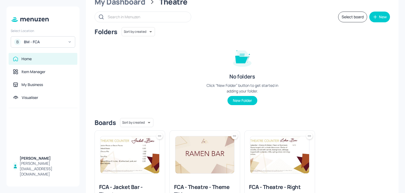
scroll to position [66, 0]
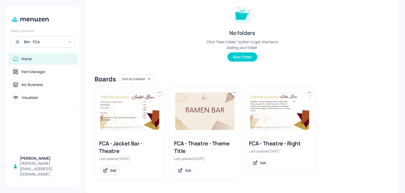
click at [109, 166] on div "Edit" at bounding box center [109, 170] width 21 height 10
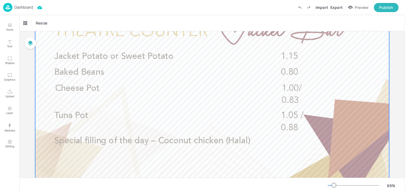
scroll to position [56, 0]
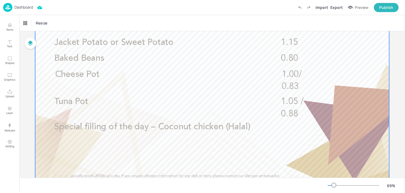
click at [189, 130] on span "Special filling of the day – Coconut chicken (Halal)" at bounding box center [152, 127] width 196 height 9
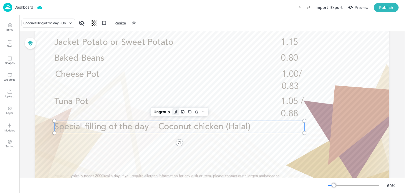
click at [176, 112] on icon "Edit Item" at bounding box center [176, 112] width 5 height 4
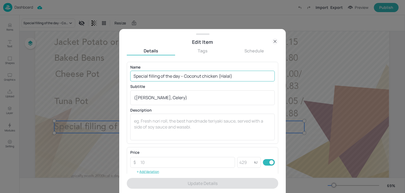
click at [170, 75] on input "Special filling of the day – Coconut chicken (Halal)" at bounding box center [202, 76] width 145 height 11
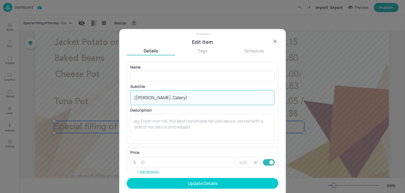
click at [153, 100] on textarea "([PERSON_NAME], Celery)" at bounding box center [202, 98] width 137 height 6
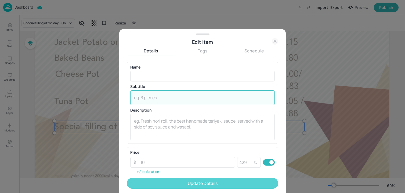
click at [159, 181] on button "Update Details" at bounding box center [203, 183] width 152 height 11
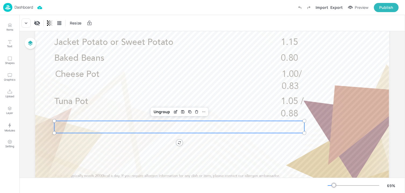
click at [33, 11] on div "Dashboard" at bounding box center [18, 7] width 30 height 9
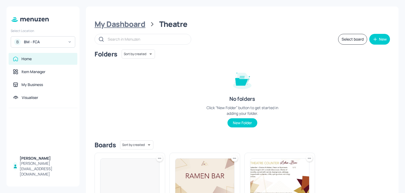
click at [109, 28] on div "My Dashboard" at bounding box center [120, 24] width 51 height 10
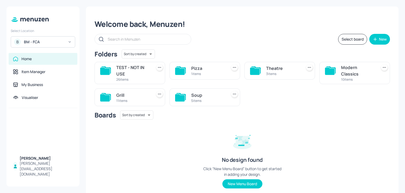
click at [53, 40] on div "BM - FCA" at bounding box center [44, 41] width 41 height 5
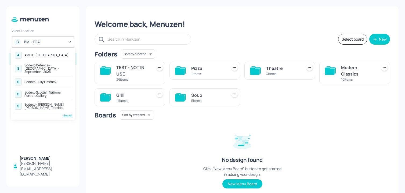
click at [66, 113] on div "See All" at bounding box center [42, 115] width 59 height 4
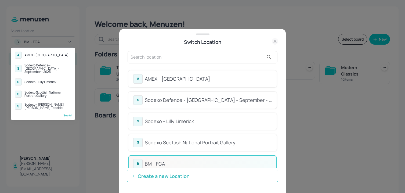
click at [279, 72] on div at bounding box center [202, 96] width 405 height 193
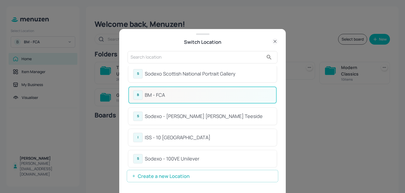
scroll to position [70, 0]
click at [247, 73] on div "Sodexo Scottish National Portrait Gallery" at bounding box center [208, 72] width 127 height 7
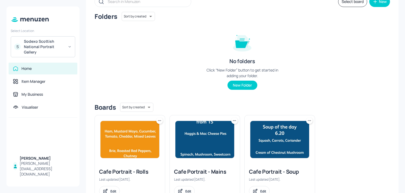
scroll to position [40, 0]
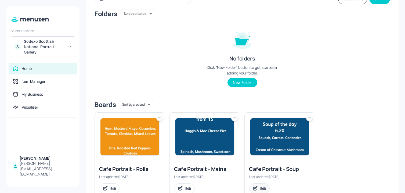
click at [256, 185] on div "Edit" at bounding box center [259, 188] width 21 height 10
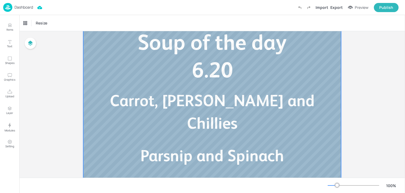
scroll to position [115, 0]
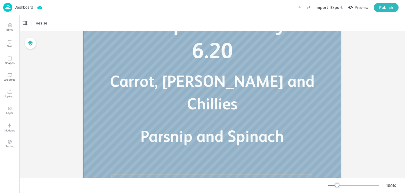
click at [157, 97] on div at bounding box center [212, 78] width 258 height 290
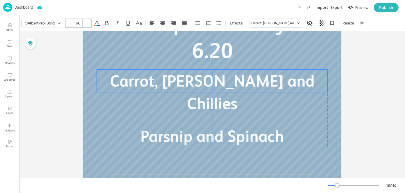
click at [157, 87] on span "Carrot, Ginger and Chillies" at bounding box center [212, 92] width 205 height 41
click at [197, 60] on icon "Edit Item" at bounding box center [198, 60] width 2 height 2
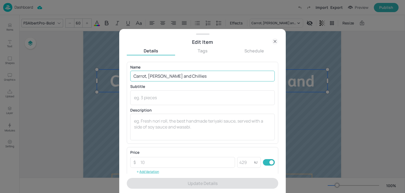
click at [177, 76] on input "Carrot, Ginger and Chillies" at bounding box center [202, 76] width 145 height 11
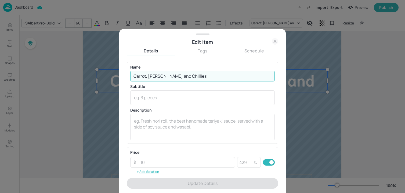
click at [177, 76] on input "Carrot, Ginger and Chillies" at bounding box center [202, 76] width 145 height 11
paste input "Leek and Potato Parsnip and spinach"
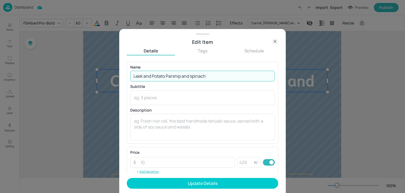
drag, startPoint x: 167, startPoint y: 76, endPoint x: 282, endPoint y: 76, distance: 115.6
click at [282, 76] on div "Edit Item Details Tags Schedule Name Leek and Potato Parsnip and spinach ​ Subt…" at bounding box center [202, 111] width 167 height 164
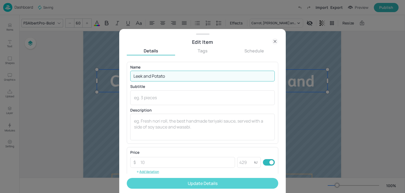
type input "Leek and Potato"
click at [202, 184] on button "Update Details" at bounding box center [203, 183] width 152 height 11
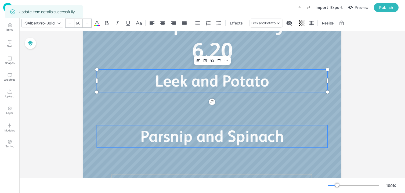
type input "60"
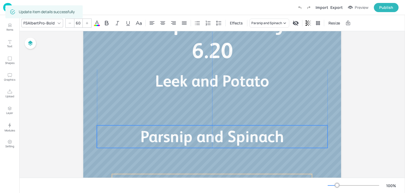
click at [143, 134] on span "Parsnip and Spinach" at bounding box center [213, 136] width 144 height 18
click at [198, 116] on icon "Edit Item" at bounding box center [198, 116] width 5 height 4
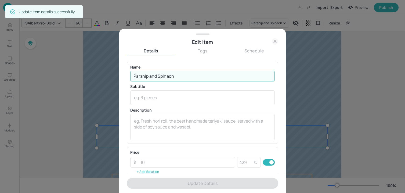
click at [148, 79] on input "Parsnip and Spinach" at bounding box center [202, 76] width 145 height 11
paste input "s"
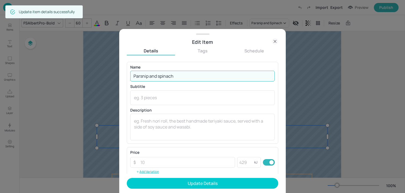
click at [160, 79] on input "Parsnip and spinach" at bounding box center [202, 76] width 145 height 11
type input "Parsnip and Spinach"
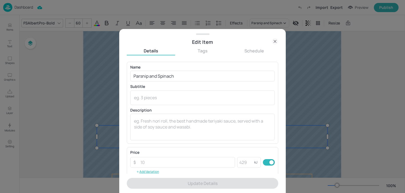
click at [177, 180] on form "Name Parsnip and Spinach ​ Subtitle x ​ Description x ​ Price ​ ​ kJ ​ Add Vari…" at bounding box center [203, 127] width 152 height 131
click at [276, 38] on div "Edit Item" at bounding box center [202, 39] width 167 height 12
click at [274, 40] on icon at bounding box center [275, 41] width 2 height 2
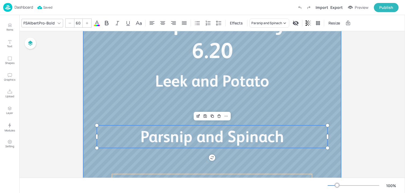
click at [90, 93] on div at bounding box center [212, 78] width 258 height 290
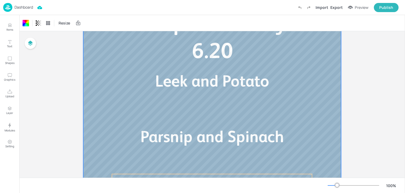
click at [13, 3] on div "Dashboard" at bounding box center [18, 7] width 30 height 9
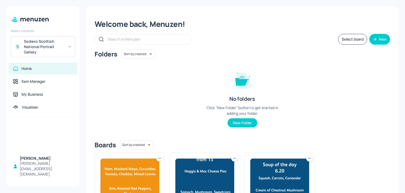
scroll to position [58, 0]
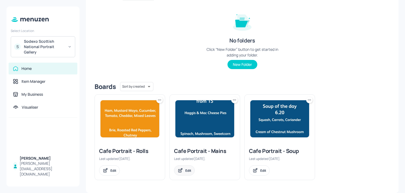
click at [193, 172] on div "Edit" at bounding box center [184, 170] width 21 height 10
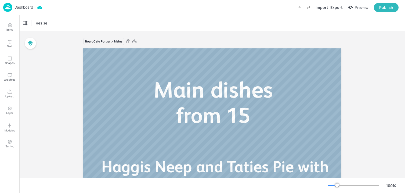
scroll to position [62, 0]
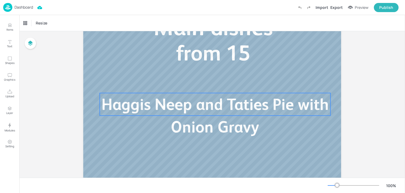
click at [207, 111] on span "Haggis Neep and Taties Pie with Onion Gravy" at bounding box center [215, 115] width 227 height 41
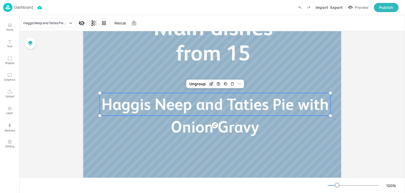
click at [210, 85] on icon "Edit Item" at bounding box center [211, 84] width 2 height 2
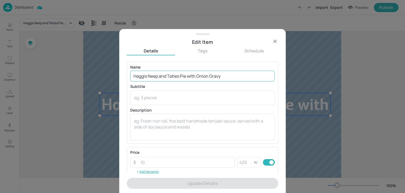
click at [188, 74] on input "Haggis Neep and Taties Pie with Onion Gravy" at bounding box center [202, 76] width 145 height 11
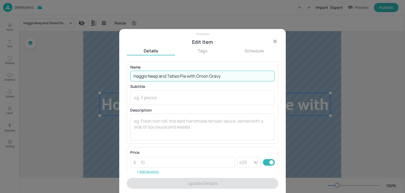
click at [188, 74] on input "Haggis Neep and Taties Pie with Onion Gravy" at bounding box center [202, 76] width 145 height 11
paste input ", Neep and Taties Pie Frittata of the da"
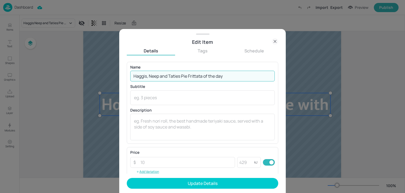
drag, startPoint x: 189, startPoint y: 77, endPoint x: 289, endPoint y: 74, distance: 99.5
click at [289, 74] on div "Edit Item Details Tags Schedule Name Haggis, Neep and Taties Pie Frittata of th…" at bounding box center [202, 96] width 405 height 193
click at [174, 76] on input "Haggis, Neep and Taties Pie" at bounding box center [202, 76] width 145 height 11
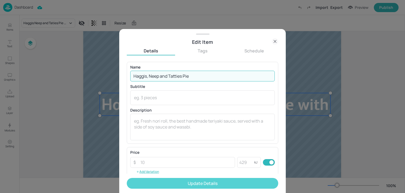
type input "Haggis, Neep and Tatties Pie"
click at [169, 180] on button "Update Details" at bounding box center [203, 183] width 152 height 11
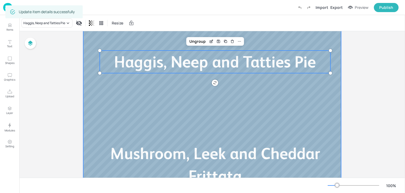
scroll to position [106, 0]
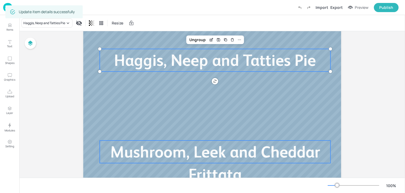
click at [128, 151] on span "Mushroom, Leek and Cheddar Frittata" at bounding box center [215, 163] width 210 height 41
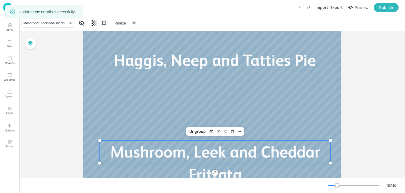
click at [207, 128] on div "Ungroup" at bounding box center [215, 131] width 56 height 7
click at [208, 129] on div "Edit Item" at bounding box center [211, 131] width 7 height 7
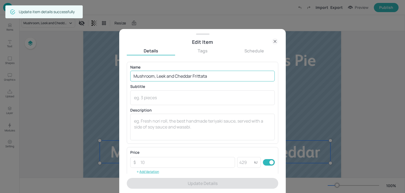
click at [168, 76] on input "Mushroom, Leek and Cheddar Frittata" at bounding box center [202, 76] width 145 height 11
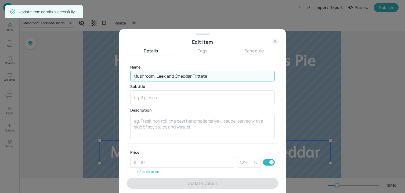
click at [168, 76] on input "Mushroom, Leek and Cheddar Frittata" at bounding box center [202, 76] width 145 height 11
paste input "Frittata of the day"
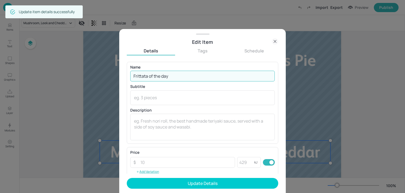
click at [163, 77] on input "Frittata of the day" at bounding box center [202, 76] width 145 height 11
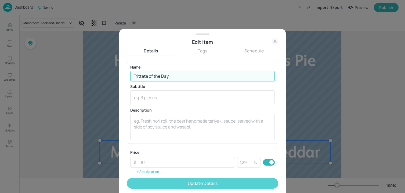
type input "Frittata of the Day"
click at [173, 181] on button "Update Details" at bounding box center [203, 183] width 152 height 11
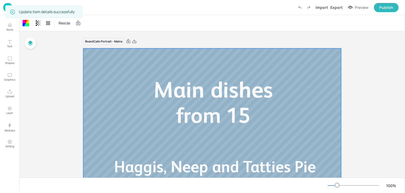
click at [3, 6] on img at bounding box center [7, 7] width 9 height 9
click at [18, 9] on p "Dashboard" at bounding box center [24, 7] width 19 height 4
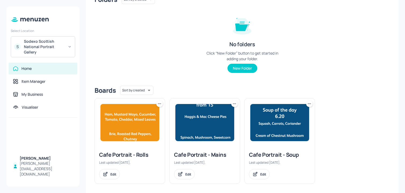
scroll to position [58, 0]
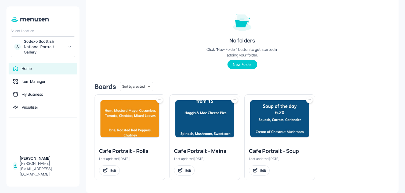
click at [109, 164] on div "Cafe Portrait - Rolls Last updated 9 days ago. Edit" at bounding box center [130, 161] width 70 height 37
click at [109, 173] on div "Edit" at bounding box center [109, 170] width 21 height 10
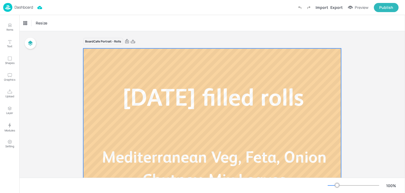
click at [204, 152] on span "Mediterranean Veg, Feta, Onion Chutney, Mix Leaves" at bounding box center [214, 168] width 225 height 41
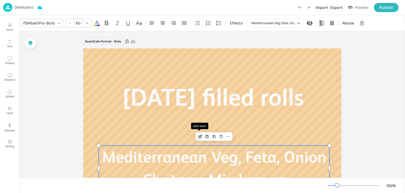
click at [198, 136] on icon "Edit Item" at bounding box center [200, 136] width 5 height 4
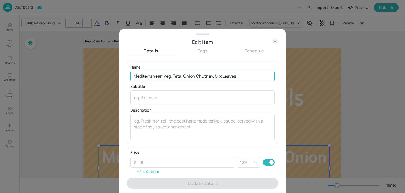
click at [178, 71] on input "Mediterranean Veg, Feta, Onion Chutney, Mix Leaves" at bounding box center [202, 76] width 145 height 11
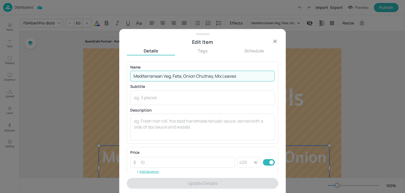
click at [178, 71] on input "Mediterranean Veg, Feta, Onion Chutney, Mix Leaves" at bounding box center [202, 76] width 145 height 11
paste input "Pastrami, Emmental, Tomato, Lettuce, Mustard Mayo Egg Mayo, Cucumber and mix l"
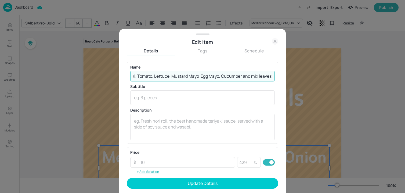
drag, startPoint x: 200, startPoint y: 77, endPoint x: 337, endPoint y: 79, distance: 137.7
click at [337, 79] on div "Edit Item Details Tags Schedule Name Pastrami, Emmental, Tomato, Lettuce, Musta…" at bounding box center [202, 96] width 405 height 193
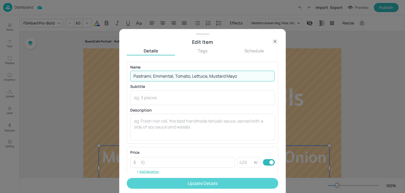
type input "Pastrami, Emmental, Tomato, Lettuce, Mustard Mayo"
click at [176, 181] on button "Update Details" at bounding box center [203, 183] width 152 height 11
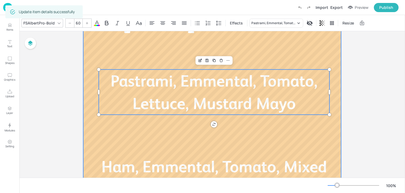
scroll to position [86, 0]
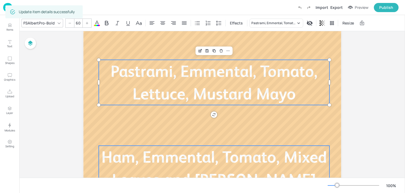
type input "60"
click at [130, 153] on span "Ham, Emmental, Tomato, Mixed Leaves and Mustard Mayo" at bounding box center [215, 168] width 226 height 41
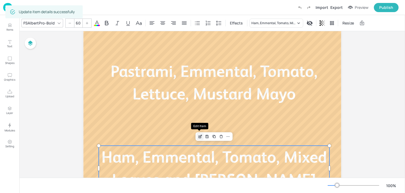
click at [198, 138] on icon "Edit Item" at bounding box center [200, 136] width 5 height 4
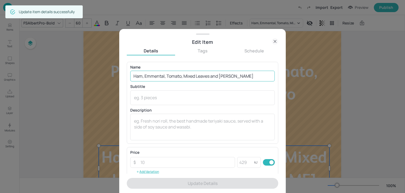
click at [181, 75] on input "Ham, Emmental, Tomato, Mixed Leaves and Mustard Mayo" at bounding box center [202, 76] width 145 height 11
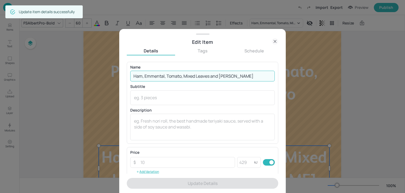
click at [181, 75] on input "Ham, Emmental, Tomato, Mixed Leaves and Mustard Mayo" at bounding box center [202, 76] width 145 height 11
paste input "Egg Mayo, Cucumber and mix leaves"
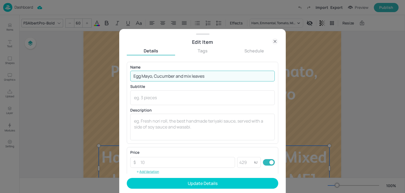
click at [187, 77] on input "Egg Mayo, Cucumber and mix leaves" at bounding box center [202, 76] width 145 height 11
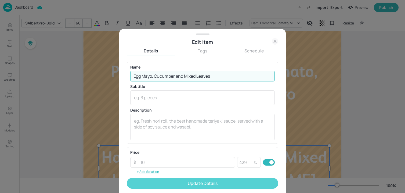
type input "Egg Mayo, Cucumber and Mixed Leaves"
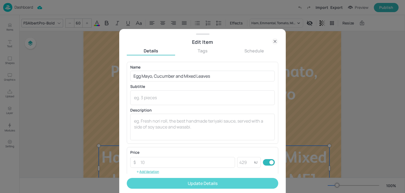
click at [194, 183] on button "Update Details" at bounding box center [203, 183] width 152 height 11
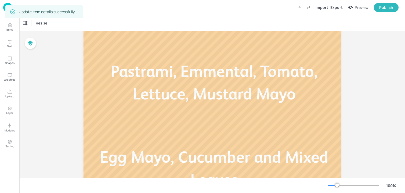
click at [4, 11] on img at bounding box center [7, 7] width 9 height 9
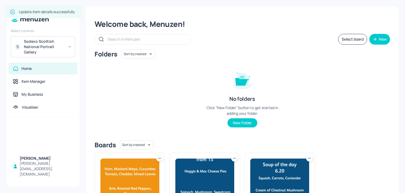
click at [60, 49] on div "Sodexo Scottish National Portrait Gallery" at bounding box center [44, 47] width 41 height 16
click at [30, 49] on div "Sodexo Scottish National Portrait Gallery" at bounding box center [44, 47] width 41 height 16
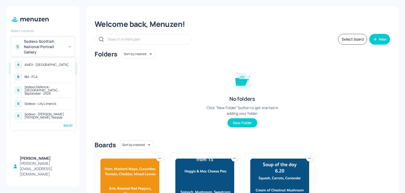
click at [66, 123] on div "See All" at bounding box center [42, 125] width 59 height 4
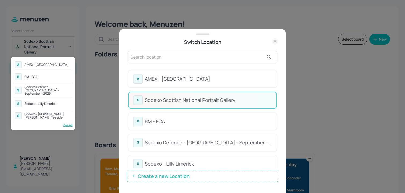
click at [179, 63] on div at bounding box center [202, 96] width 405 height 193
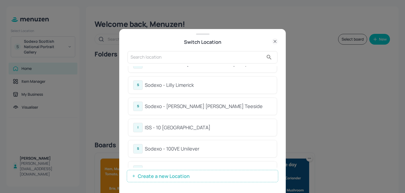
scroll to position [86, 0]
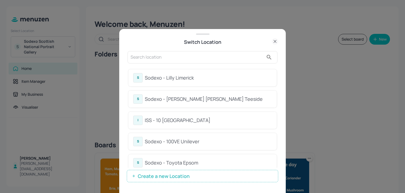
click at [197, 120] on div "ISS - 10 [GEOGRAPHIC_DATA]" at bounding box center [208, 120] width 127 height 7
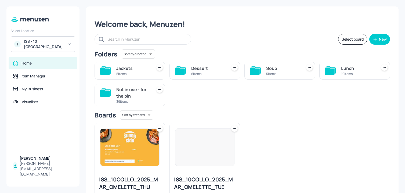
click at [65, 47] on div "I ISS - 10 [GEOGRAPHIC_DATA]" at bounding box center [43, 44] width 65 height 16
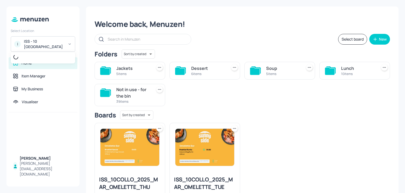
click at [175, 31] on div at bounding box center [202, 96] width 405 height 193
click at [335, 69] on div "Lunch 10 items" at bounding box center [355, 71] width 71 height 18
click at [336, 66] on div "Lunch 10 items" at bounding box center [355, 71] width 71 height 18
click at [351, 68] on div "Lunch" at bounding box center [358, 68] width 34 height 6
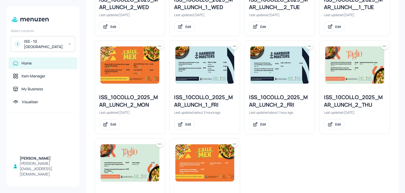
scroll to position [202, 0]
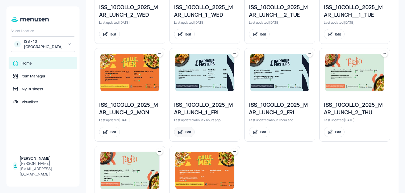
click at [186, 132] on div "Edit" at bounding box center [189, 132] width 6 height 5
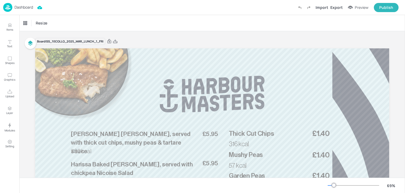
click at [34, 9] on div "Dashboard Import Export Preview Publish" at bounding box center [201, 7] width 396 height 15
click at [8, 4] on img at bounding box center [7, 7] width 9 height 9
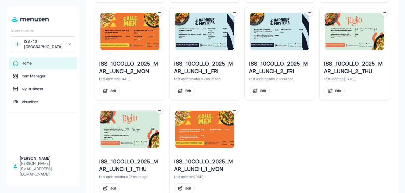
scroll to position [261, 0]
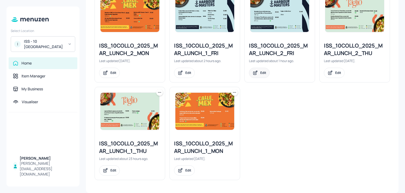
click at [265, 75] on div "Edit" at bounding box center [259, 73] width 21 height 10
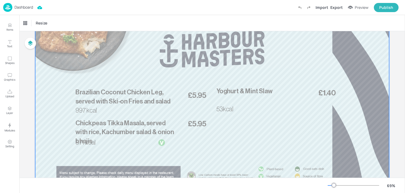
scroll to position [57, 0]
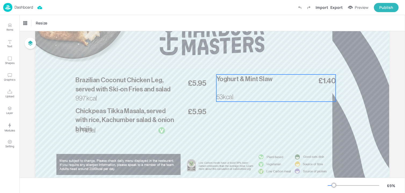
click at [245, 87] on div "53kcal £1.40 Yoghurt & Mint Slaw" at bounding box center [276, 87] width 119 height 27
click at [271, 65] on icon "Edit Item" at bounding box center [272, 65] width 5 height 4
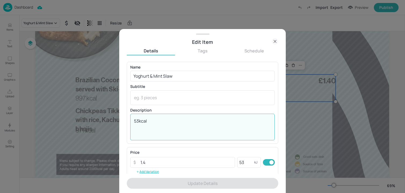
drag, startPoint x: 139, startPoint y: 122, endPoint x: 123, endPoint y: 122, distance: 16.1
click at [123, 122] on div "Edit Item Details Tags Schedule Name Yoghurt & Mint Slaw ​ Subtitle x ​ Descrip…" at bounding box center [202, 111] width 167 height 164
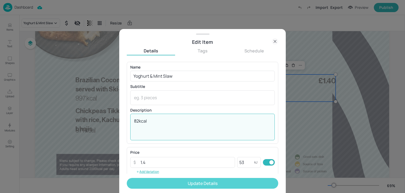
type textarea "82kcal"
click at [186, 188] on button "Update Details" at bounding box center [203, 183] width 152 height 11
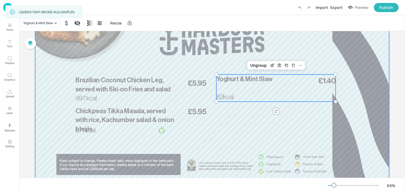
click at [96, 85] on p "Brazilian Coconut Chicken Leg, served with Ski-on Fries and salad" at bounding box center [127, 85] width 103 height 18
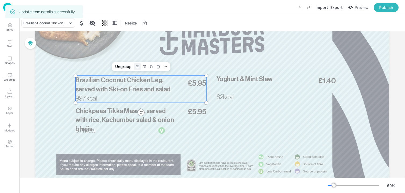
click at [138, 68] on icon "Edit Item" at bounding box center [137, 67] width 5 height 4
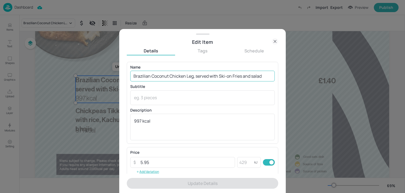
click at [225, 78] on input "Brazilian Coconut Chicken Leg, served with Ski-on Fries and salad" at bounding box center [202, 76] width 145 height 11
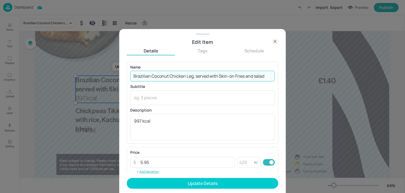
click at [257, 75] on input "Brazilian Coconut Chicken Leg, served with Skin-on Fries and salad" at bounding box center [202, 76] width 145 height 11
click at [249, 76] on input "Brazilian Coconut Chicken Leg, served with Skin-on Fries and Salad" at bounding box center [202, 76] width 145 height 11
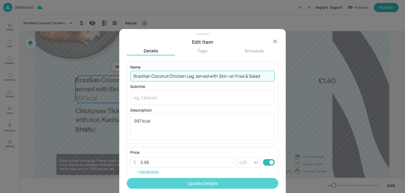
type input "Brazilian Coconut Chicken Leg, served with Skin-on Fries & Salad"
click at [188, 185] on button "Update Details" at bounding box center [203, 183] width 152 height 11
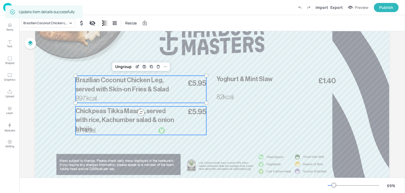
click at [100, 119] on span "Chickpeas Tikka Masala, served with rice, Kachumber salad & onion bhajis" at bounding box center [125, 120] width 99 height 24
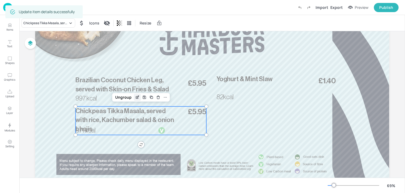
click at [136, 98] on icon "Edit Item" at bounding box center [137, 97] width 5 height 4
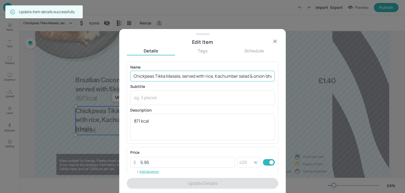
click at [208, 76] on input "Chickpeas Tikka Masala, served with rice, Kachumber salad & onion bhajis" at bounding box center [202, 76] width 145 height 11
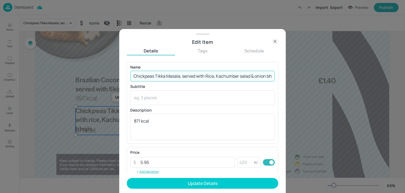
click at [242, 76] on input "Chickpeas Tikka Masala, served with Rice, Kachumber salad & onion bhajis" at bounding box center [202, 76] width 145 height 11
click at [257, 76] on input "Chickpeas Tikka Masala, served with Rice, Kachumber Salad & onion bhajis" at bounding box center [202, 76] width 145 height 11
click at [260, 78] on input "Chickpeas Tikka Masala, served with Rice, Kachumber Salad & Onion bhajis" at bounding box center [202, 76] width 145 height 11
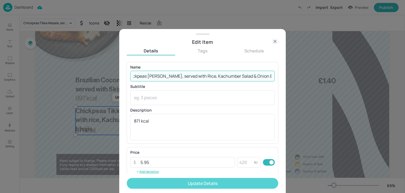
type input "Chickpeas Tikka Masala, served with Rice, Kachumber Salad & Onion Bhajis"
click at [185, 178] on button "Update Details" at bounding box center [203, 183] width 152 height 11
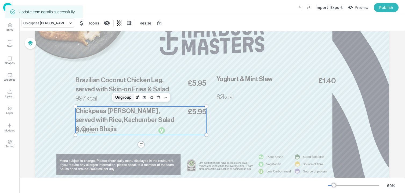
click at [127, 97] on div "Ungroup" at bounding box center [123, 97] width 21 height 7
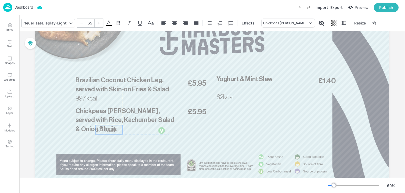
drag, startPoint x: 88, startPoint y: 134, endPoint x: 108, endPoint y: 132, distance: 20.0
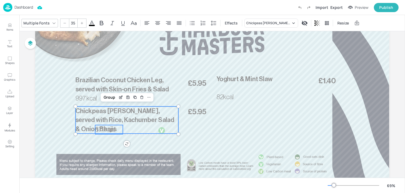
click at [162, 131] on p "Chickpeas Tikka Masala, served with Rice, Kachumber Salad & Onion Bhajis" at bounding box center [127, 119] width 103 height 27
click at [109, 96] on div "Group" at bounding box center [110, 97] width 16 height 7
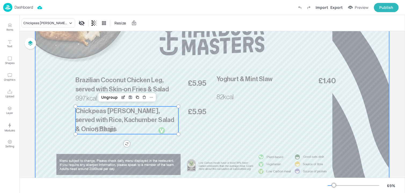
click at [111, 161] on div at bounding box center [212, 90] width 354 height 199
click at [121, 122] on span "Chickpeas Tikka Masala, served with Rice, Kachumber Salad & Onion Bhajis" at bounding box center [125, 120] width 99 height 24
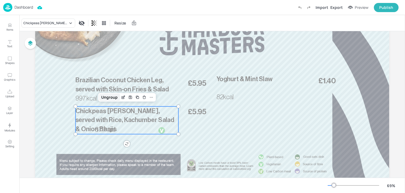
click at [113, 98] on div "Ungroup" at bounding box center [109, 97] width 21 height 7
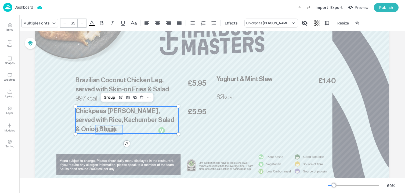
click at [119, 77] on span "Brazilian Coconut Chicken Leg, served with Skin-on Fries & Salad" at bounding box center [122, 85] width 93 height 16
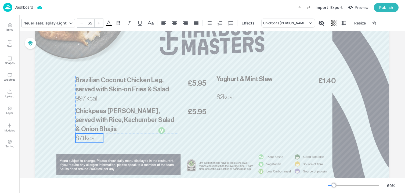
drag, startPoint x: 104, startPoint y: 134, endPoint x: 83, endPoint y: 141, distance: 21.6
click at [83, 141] on p "871 kcal" at bounding box center [90, 138] width 28 height 9
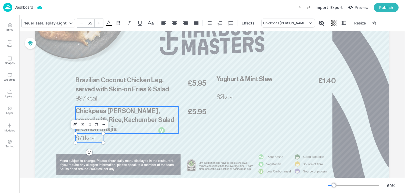
click at [107, 107] on p "Chickpeas Tikka Masala, served with Rice, Kachumber Salad & Onion Bhajis" at bounding box center [127, 119] width 103 height 27
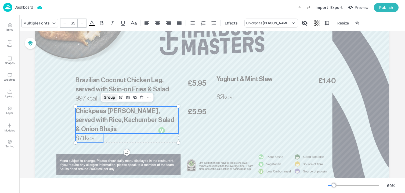
click at [111, 97] on div "Group" at bounding box center [110, 97] width 16 height 7
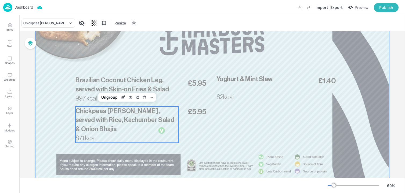
click at [208, 137] on div at bounding box center [212, 90] width 354 height 199
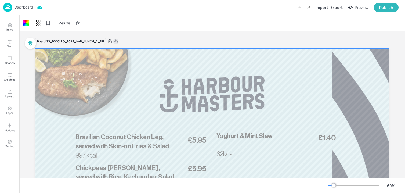
click at [117, 43] on icon at bounding box center [116, 41] width 4 height 4
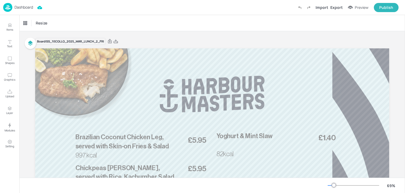
click at [24, 12] on div "Dashboard Import Export Preview Publish" at bounding box center [201, 7] width 396 height 15
click at [24, 8] on p "Dashboard" at bounding box center [24, 7] width 19 height 4
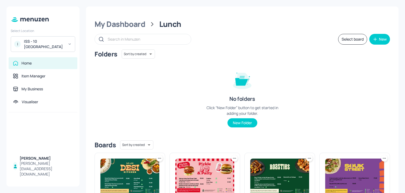
click at [103, 25] on div "My Dashboard" at bounding box center [120, 24] width 51 height 10
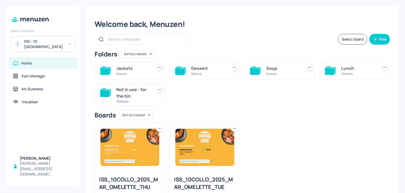
click at [341, 68] on div "Lunch" at bounding box center [358, 68] width 34 height 6
